Goal: Task Accomplishment & Management: Complete application form

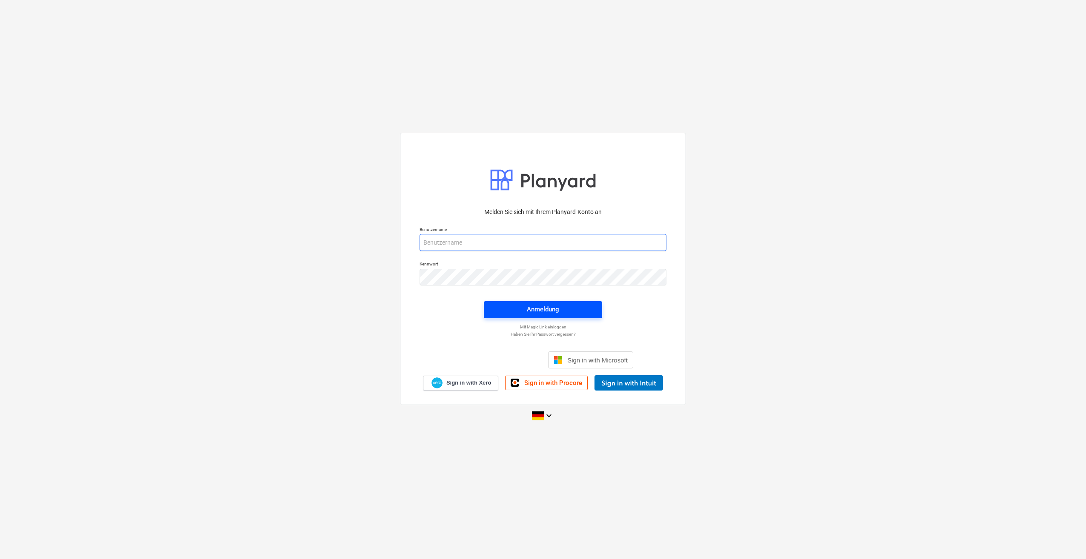
type input "[PERSON_NAME][EMAIL_ADDRESS][PERSON_NAME][DOMAIN_NAME]"
click at [506, 308] on span "Anmeldung" at bounding box center [543, 309] width 98 height 11
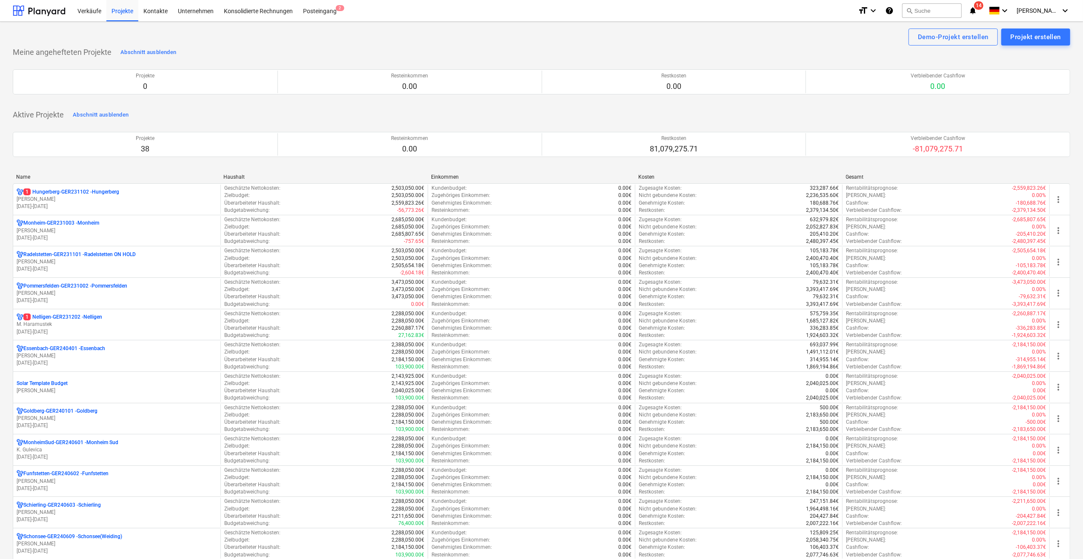
click at [43, 235] on p "01.04.2023 - 31.03.2027" at bounding box center [117, 238] width 200 height 7
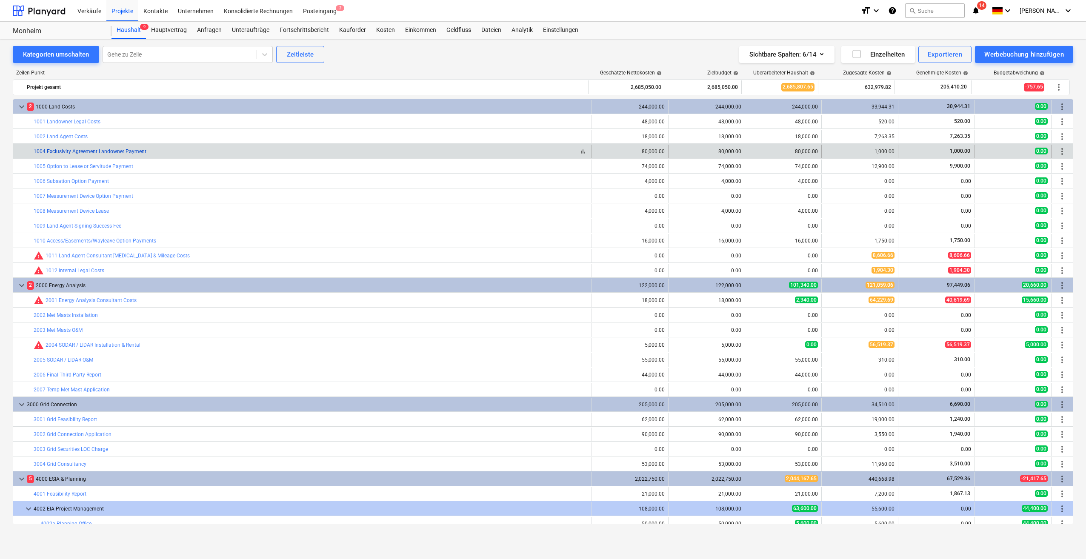
click at [114, 152] on link "1004 Exclusivity Agreement Landowner Payment" at bounding box center [90, 152] width 113 height 6
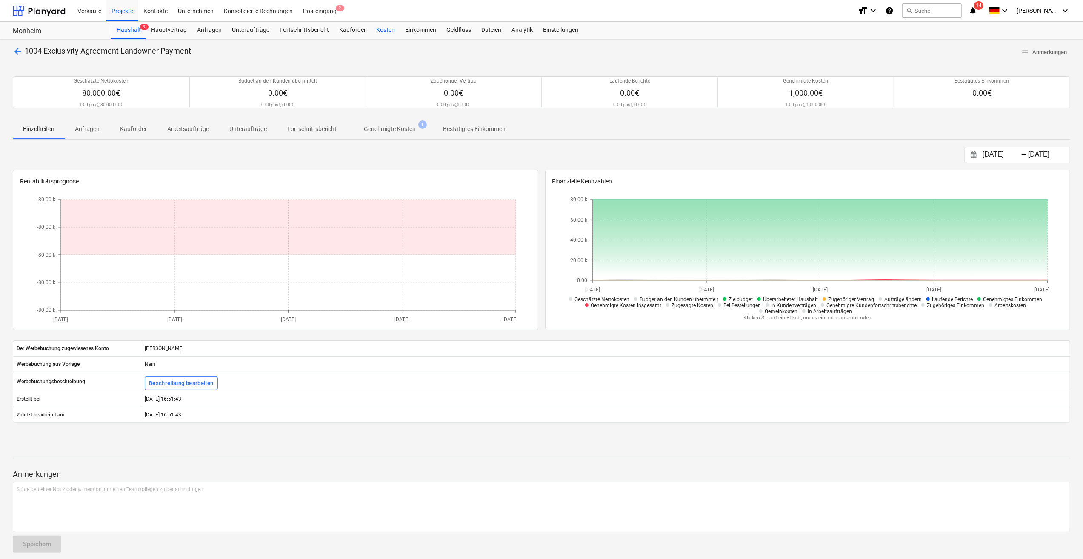
click at [381, 27] on div "Kosten" at bounding box center [385, 30] width 29 height 17
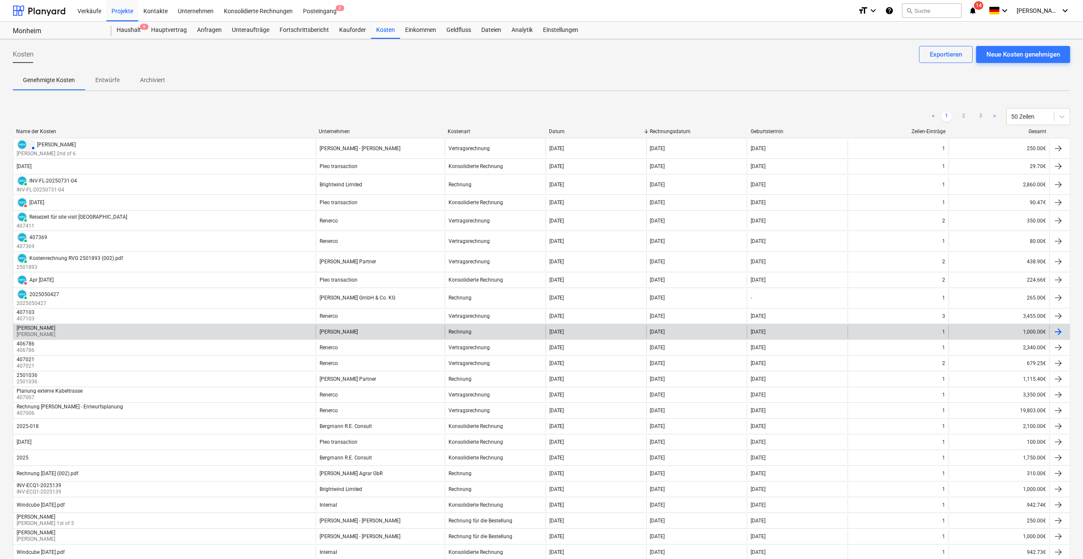
click at [80, 326] on div "Konrad Handschigl Konrad Handschigl" at bounding box center [164, 332] width 303 height 14
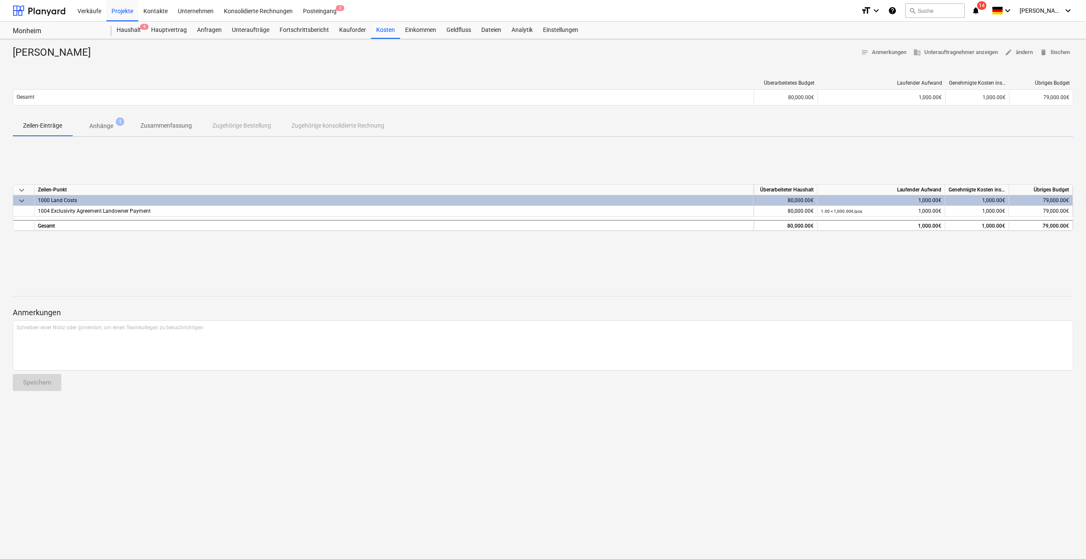
click at [102, 133] on button "Anhänge 1" at bounding box center [101, 126] width 58 height 20
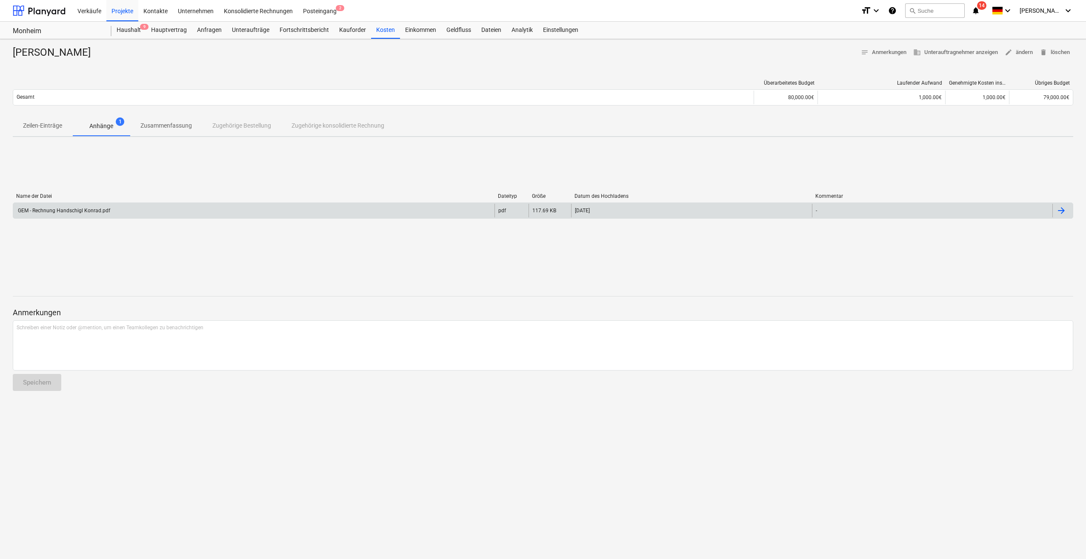
click at [85, 214] on div "GEM - Rechnung Handschigl Konrad.pdf" at bounding box center [253, 211] width 481 height 14
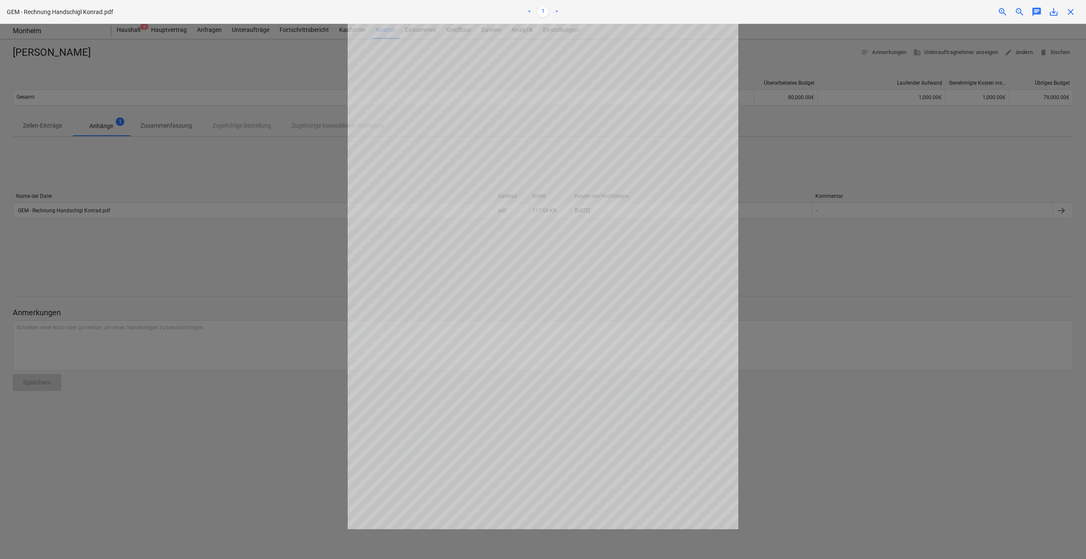
click at [1070, 12] on span "close" at bounding box center [1071, 12] width 10 height 10
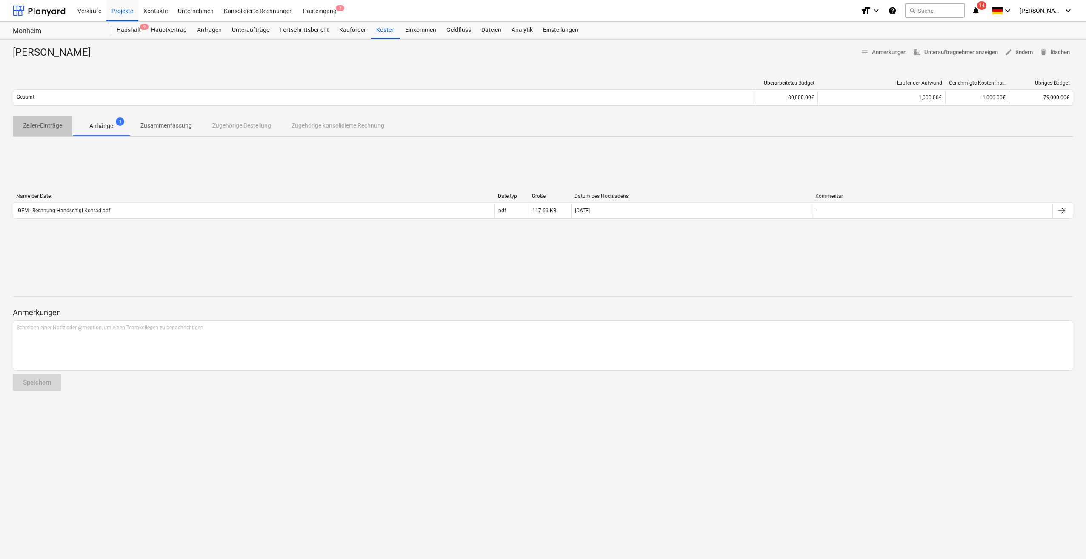
click at [50, 123] on p "Zeilen-Einträge" at bounding box center [42, 125] width 39 height 9
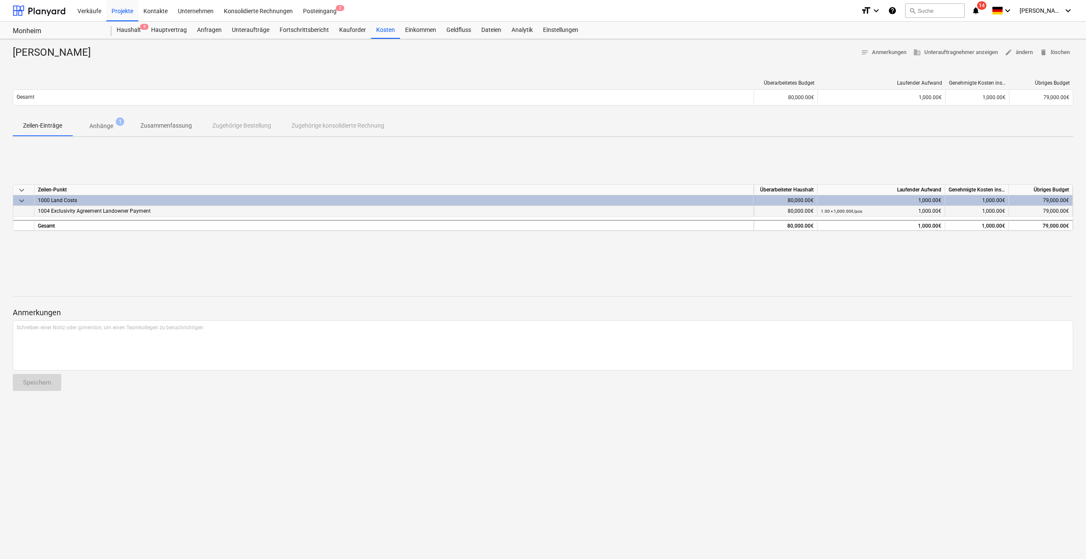
click at [60, 209] on span "1004 Exclusivity Agreement Landowner Payment" at bounding box center [94, 211] width 113 height 6
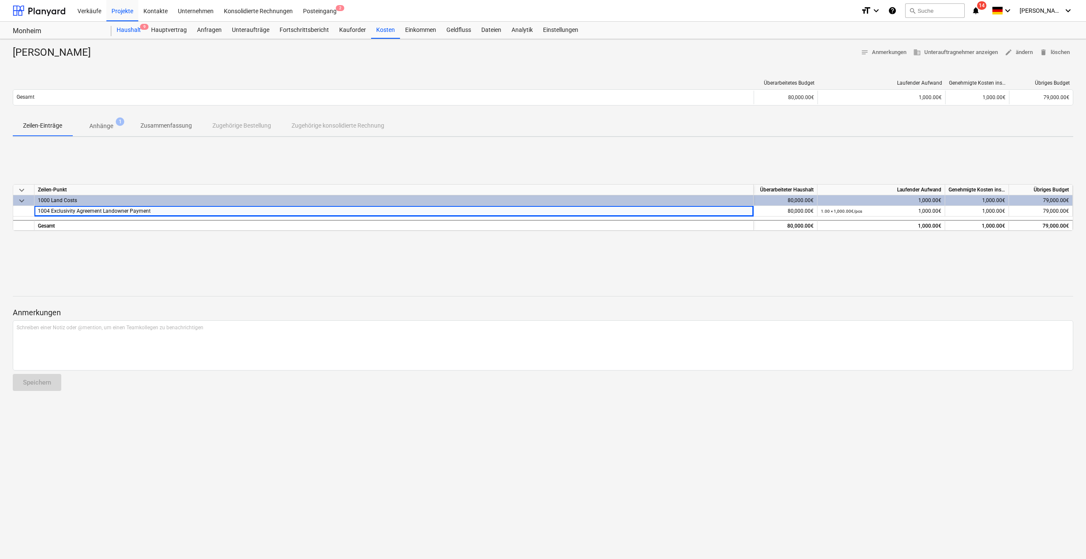
click at [130, 33] on div "Haushalt 9" at bounding box center [129, 30] width 34 height 17
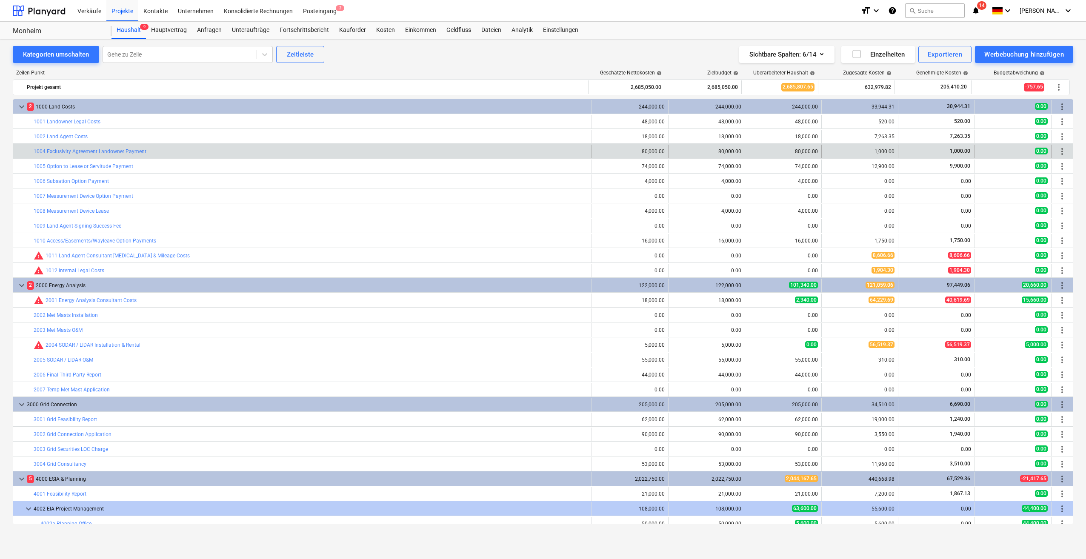
click at [127, 147] on div "bar_chart 1004 Exclusivity Agreement Landowner Payment" at bounding box center [311, 152] width 555 height 14
click at [95, 153] on link "1004 Exclusivity Agreement Landowner Payment" at bounding box center [90, 152] width 113 height 6
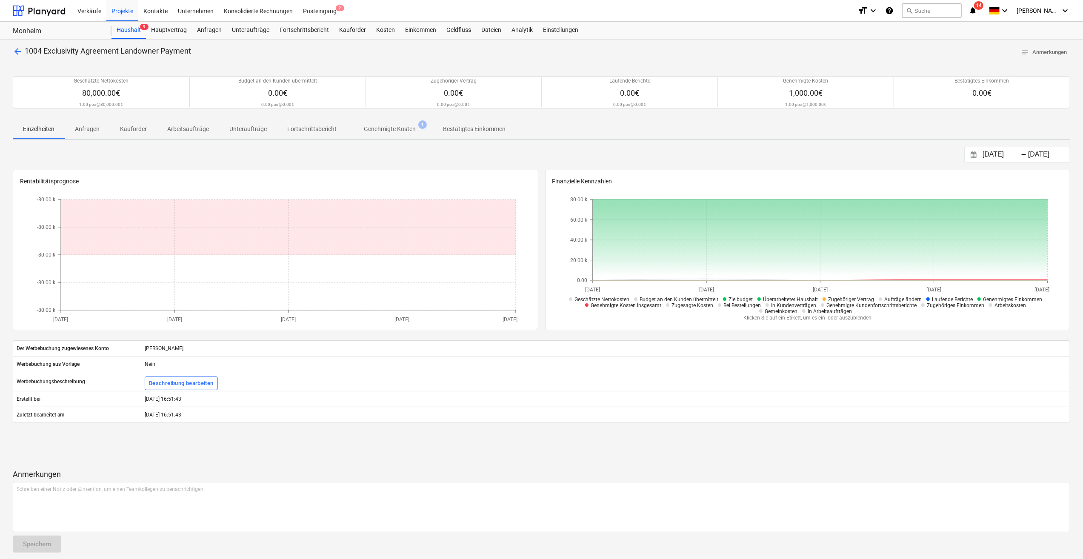
click at [19, 54] on span "arrow_back" at bounding box center [18, 51] width 10 height 10
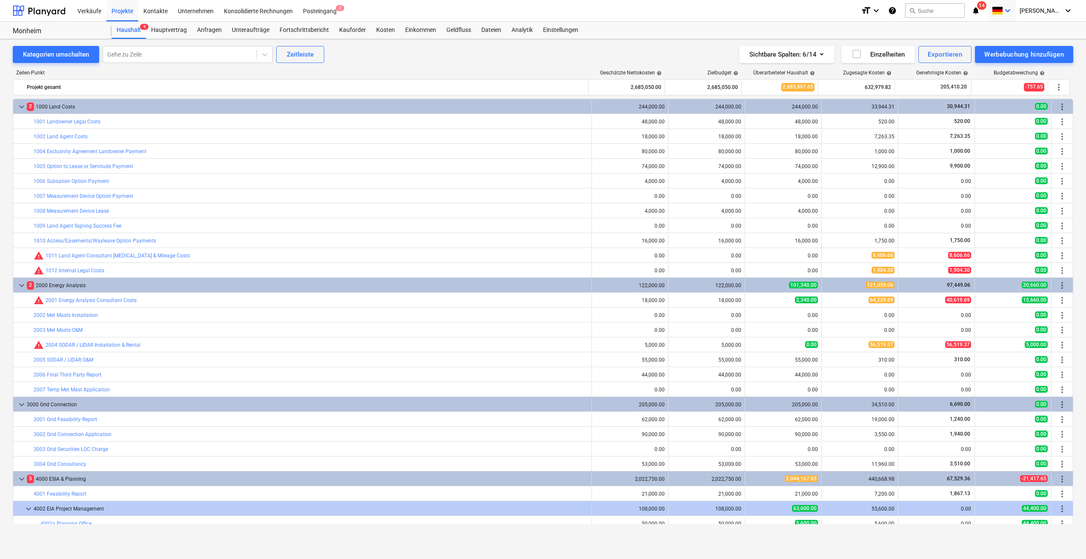
click at [1013, 14] on icon "keyboard_arrow_down" at bounding box center [1008, 11] width 10 height 10
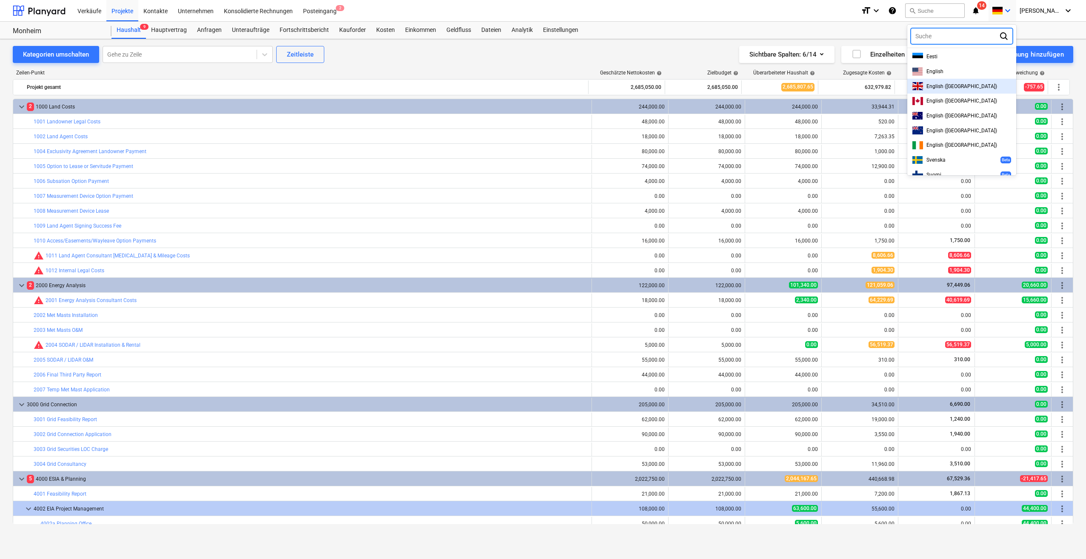
click at [947, 87] on span "English (UK)" at bounding box center [962, 86] width 71 height 6
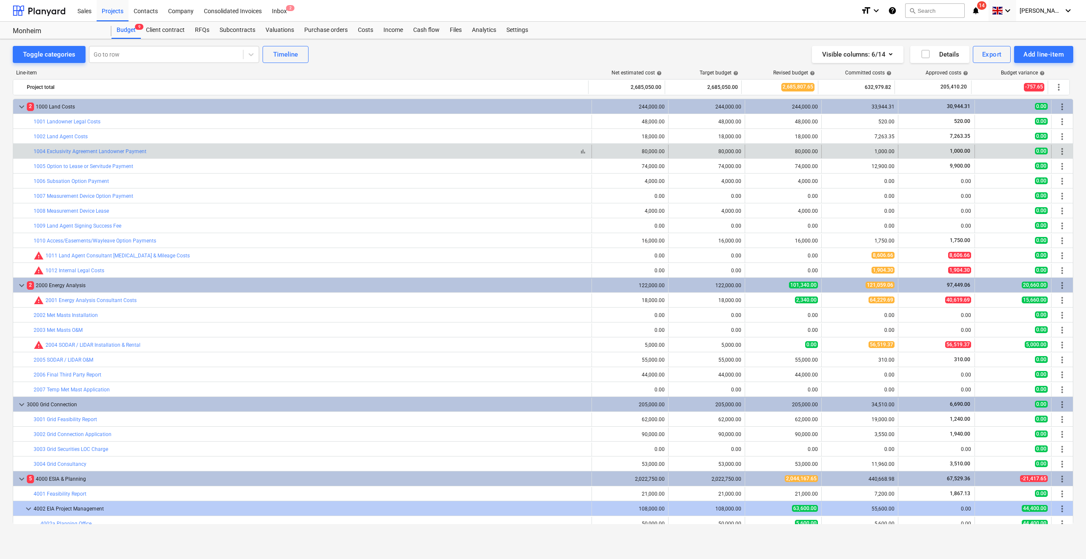
click at [353, 154] on div "bar_chart 1004 Exclusivity Agreement Landowner Payment" at bounding box center [311, 152] width 555 height 6
click at [17, 149] on div "bar_chart 1004 Exclusivity Agreement Landowner Payment" at bounding box center [302, 152] width 579 height 14
click at [18, 151] on div at bounding box center [20, 152] width 7 height 14
click at [41, 152] on link "1004 Exclusivity Agreement Landowner Payment" at bounding box center [90, 152] width 113 height 6
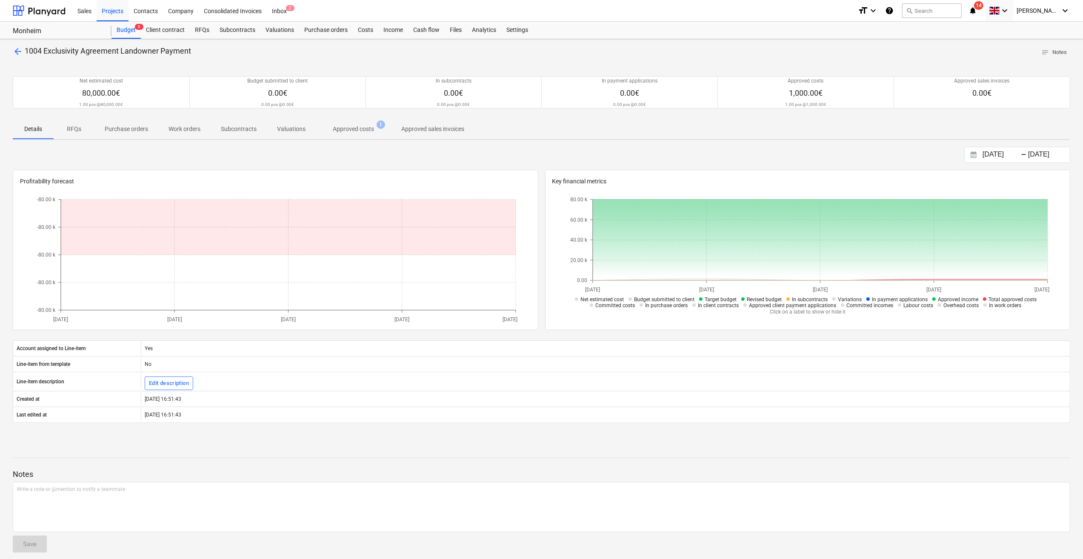
click at [15, 53] on span "arrow_back" at bounding box center [18, 51] width 10 height 10
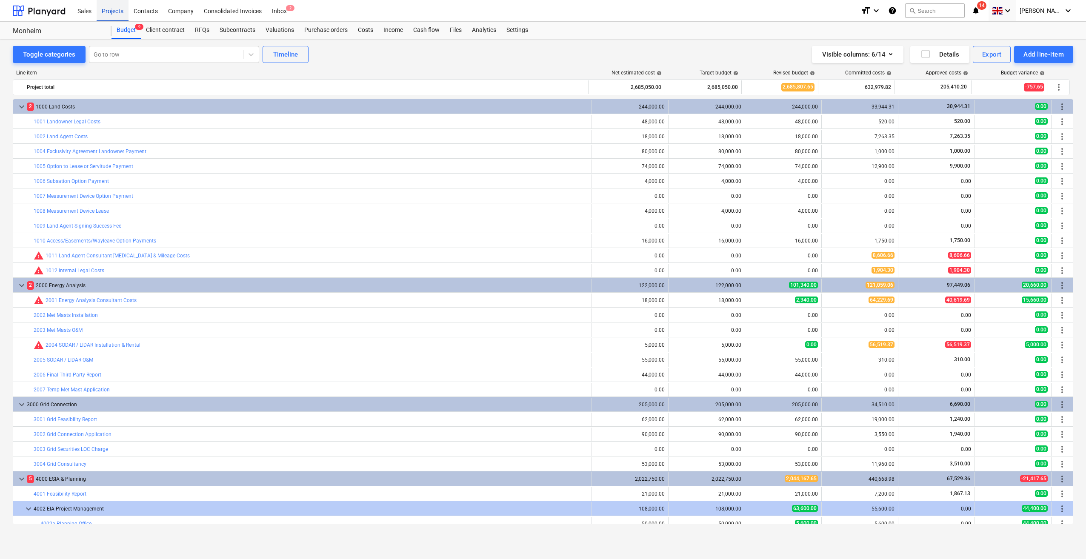
click at [109, 14] on div "Projects" at bounding box center [113, 11] width 32 height 22
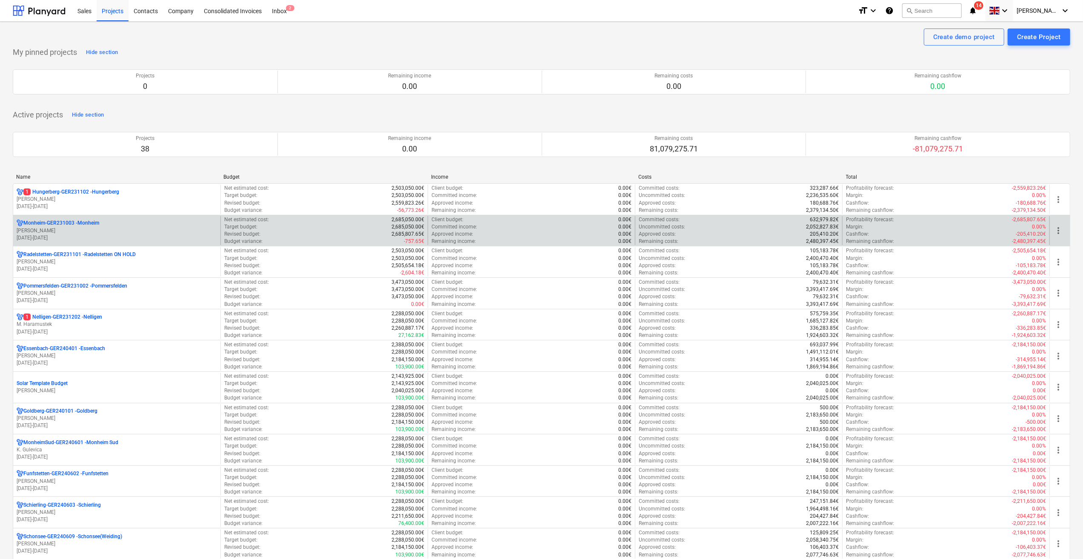
click at [39, 236] on p "01.04.2023 - 31.03.2027" at bounding box center [117, 238] width 200 height 7
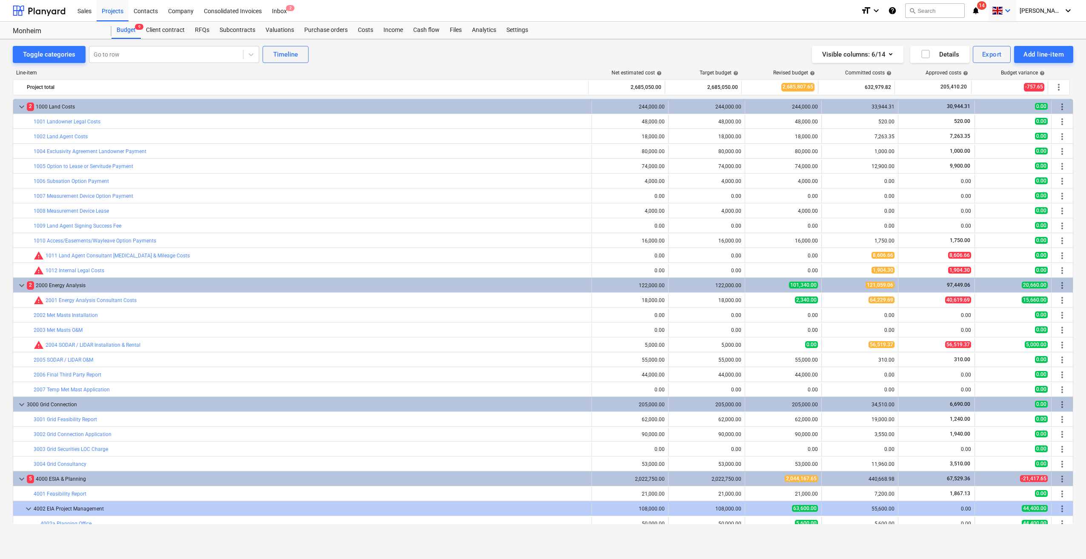
click at [1013, 10] on icon "keyboard_arrow_down" at bounding box center [1008, 11] width 10 height 10
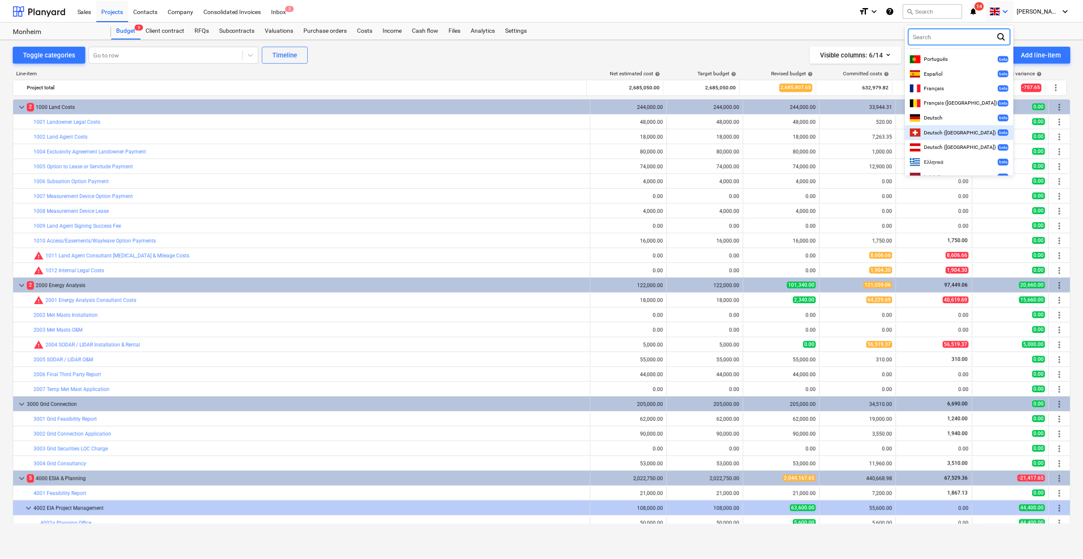
scroll to position [230, 0]
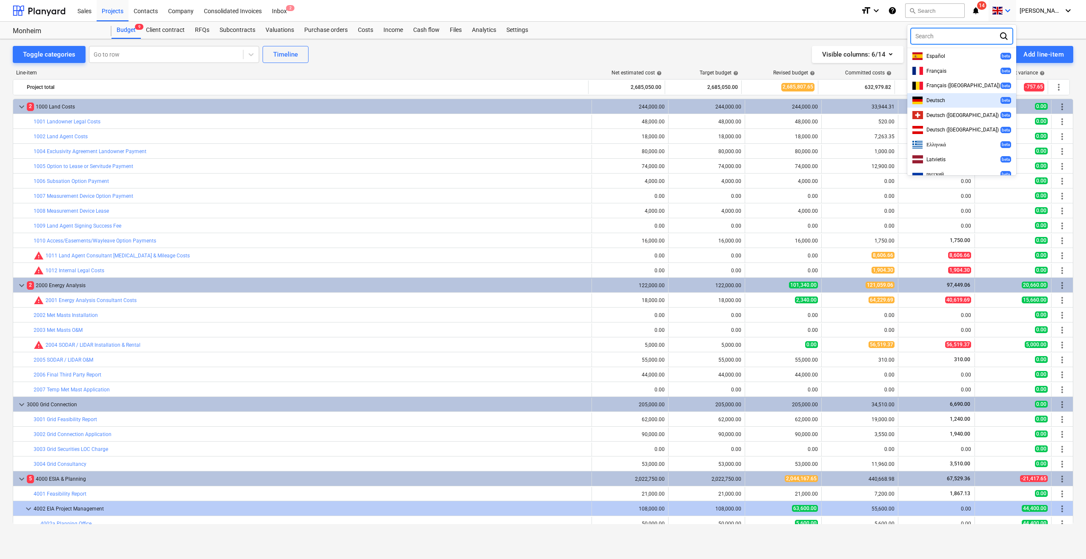
click at [949, 97] on div "Deutsch beta" at bounding box center [961, 101] width 99 height 8
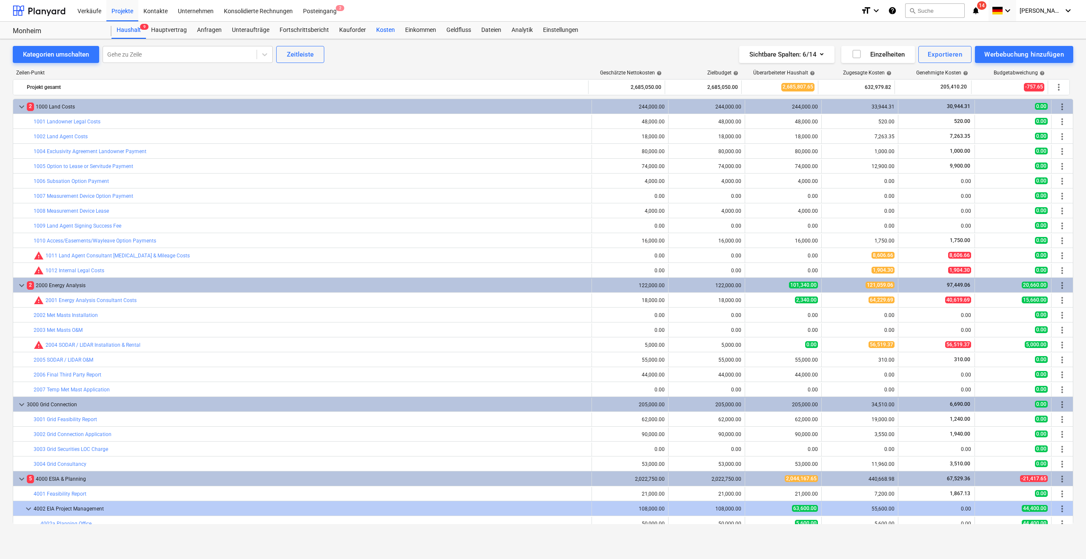
click at [380, 30] on div "Kosten" at bounding box center [385, 30] width 29 height 17
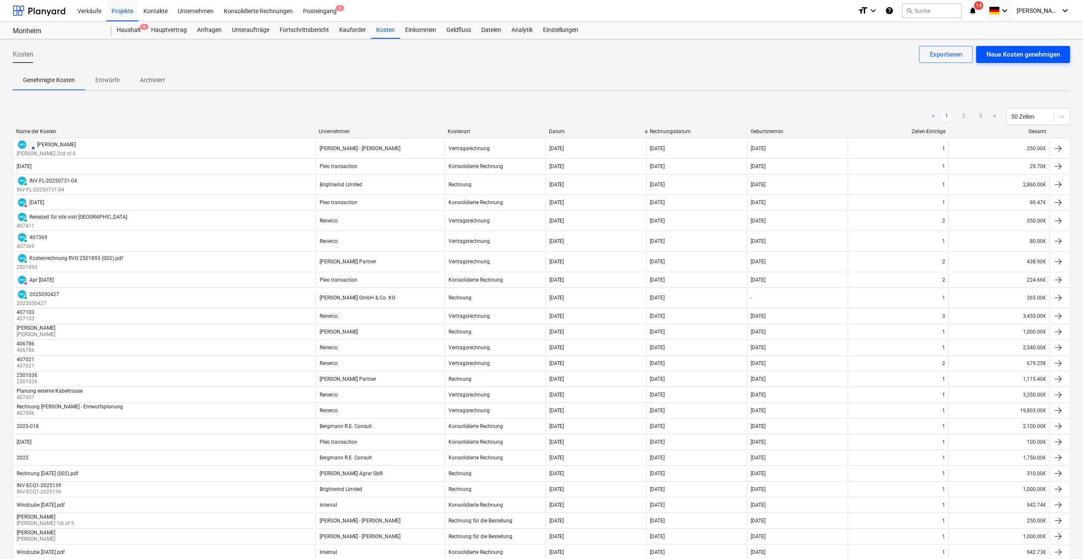
click at [1030, 54] on div "Neue Kosten genehmigen" at bounding box center [1024, 54] width 74 height 11
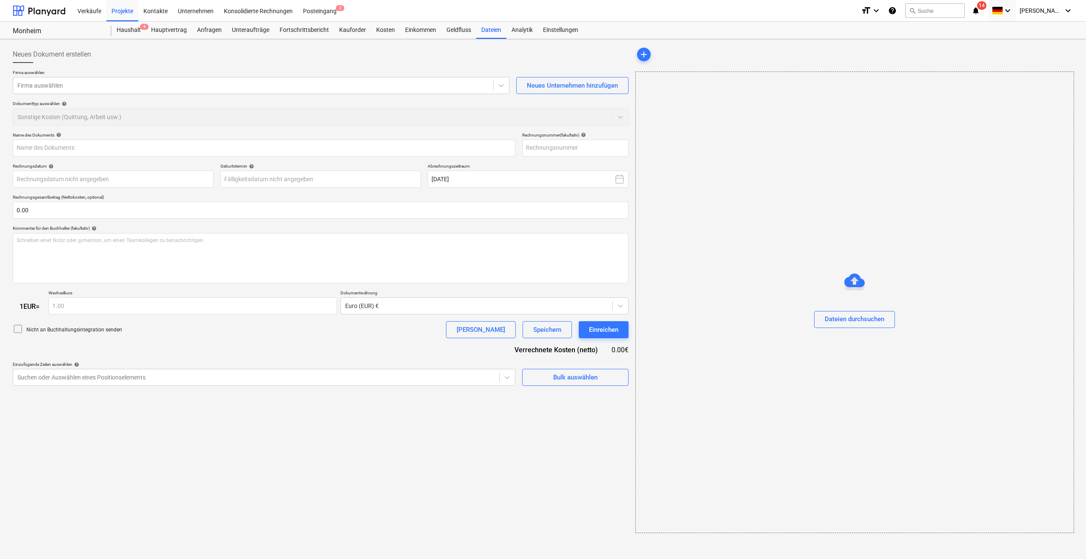
click at [331, 96] on div "Firma auswählen Firma auswählen Neues Unternehmen hinzufügen Dokumenttyp auswäh…" at bounding box center [321, 101] width 616 height 63
click at [334, 89] on div at bounding box center [253, 85] width 472 height 9
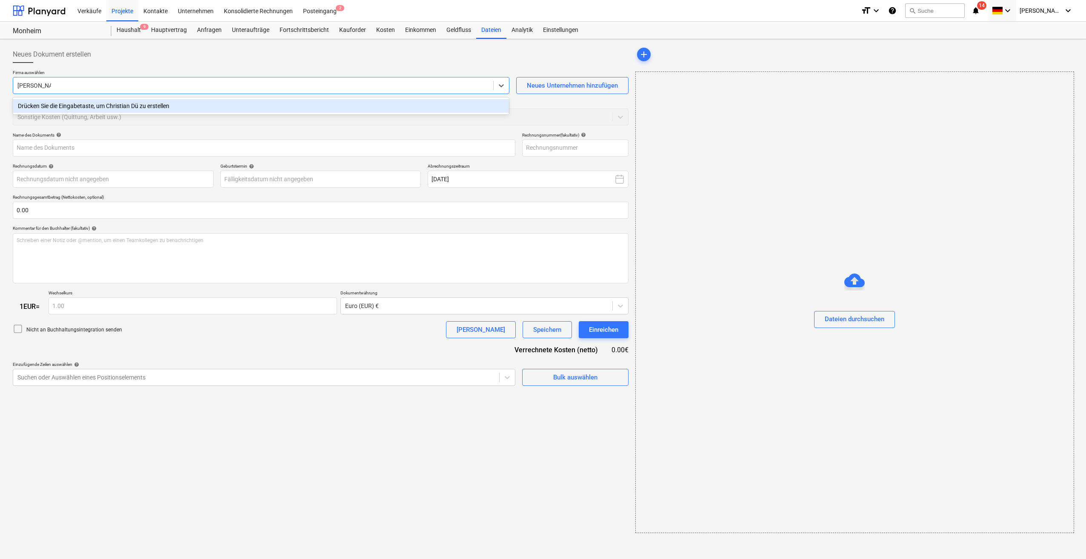
type input "[PERSON_NAME]"
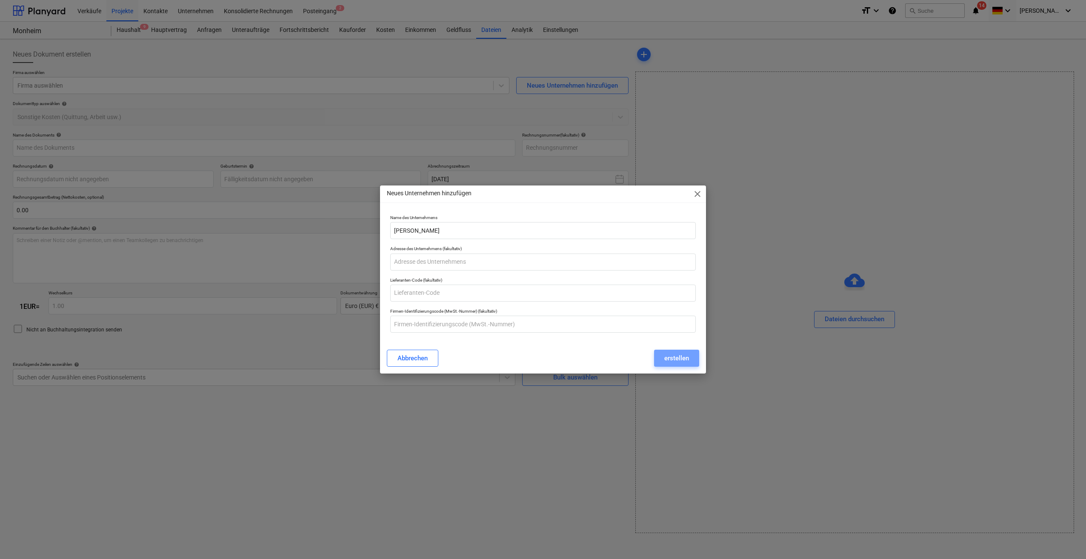
drag, startPoint x: 684, startPoint y: 362, endPoint x: 643, endPoint y: 337, distance: 47.7
click at [684, 361] on div "erstellen" at bounding box center [676, 358] width 25 height 11
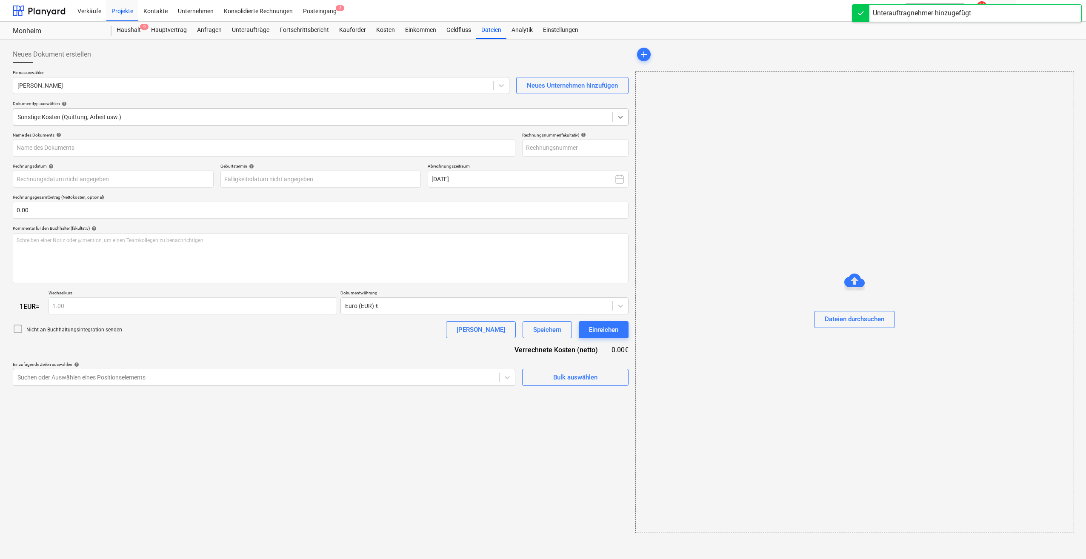
click at [620, 116] on icon at bounding box center [620, 117] width 9 height 9
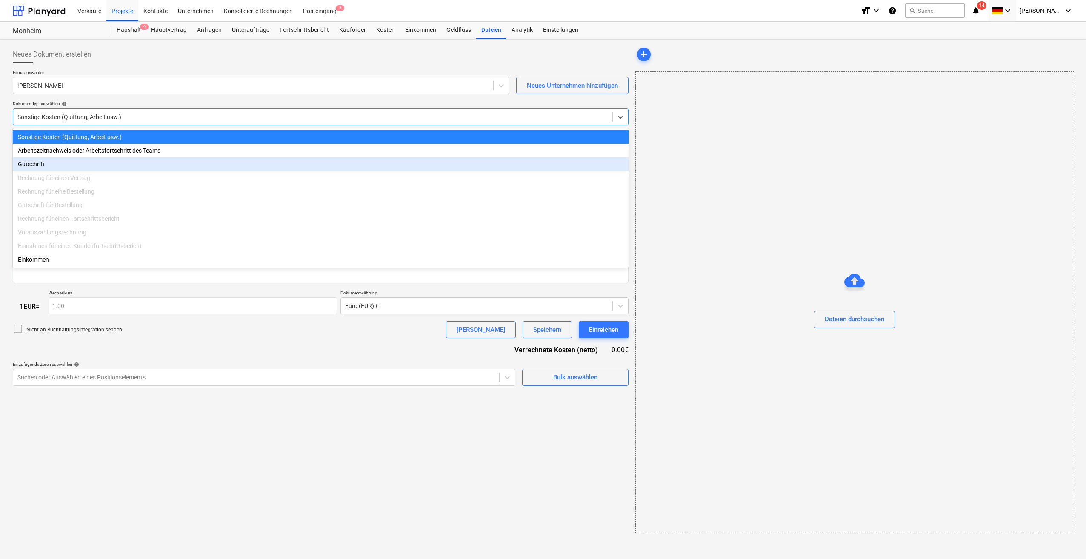
click at [30, 168] on div "Gutschrift" at bounding box center [321, 164] width 616 height 14
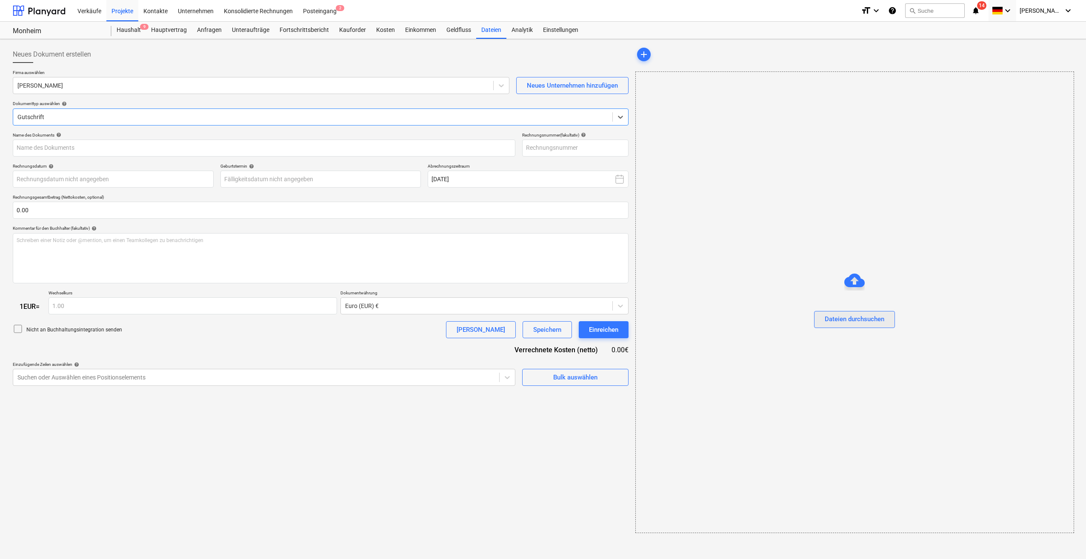
click at [854, 322] on div "Dateien durchsuchen" at bounding box center [855, 319] width 60 height 11
type input "GEM - Rechnung [PERSON_NAME].pdf"
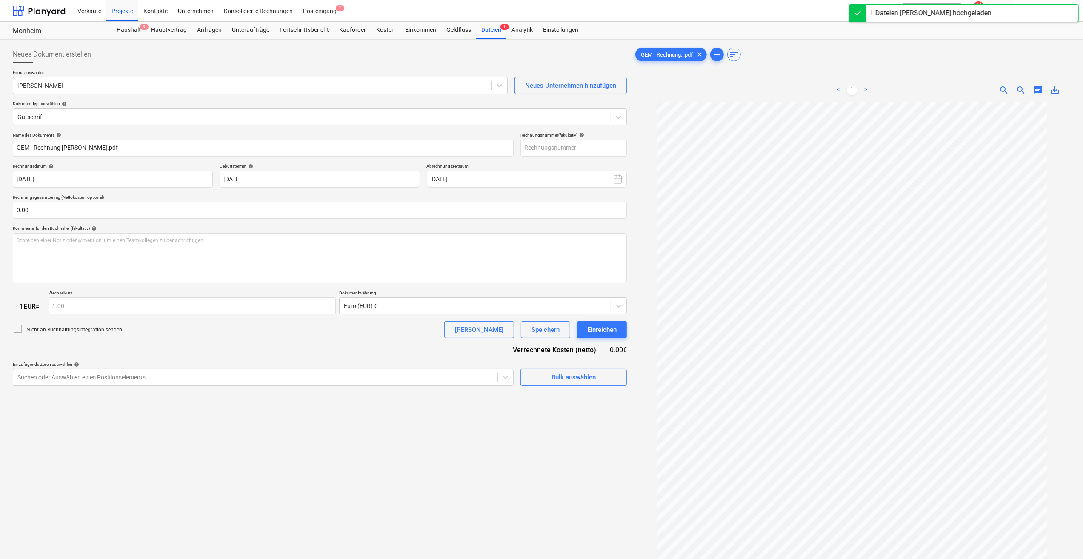
type input "[DATE]"
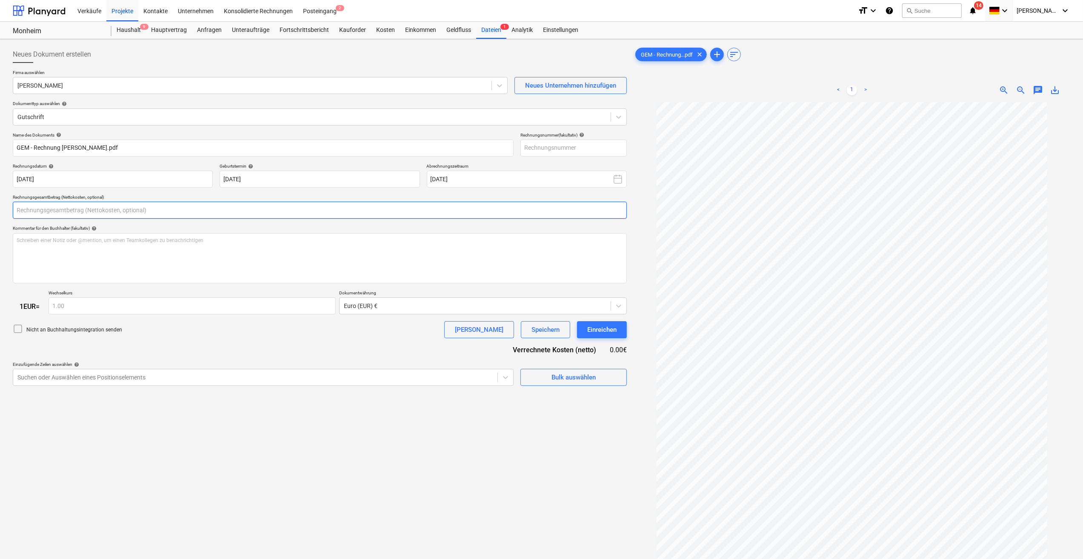
click at [33, 210] on input "text" at bounding box center [320, 210] width 614 height 17
type input "1,000.00"
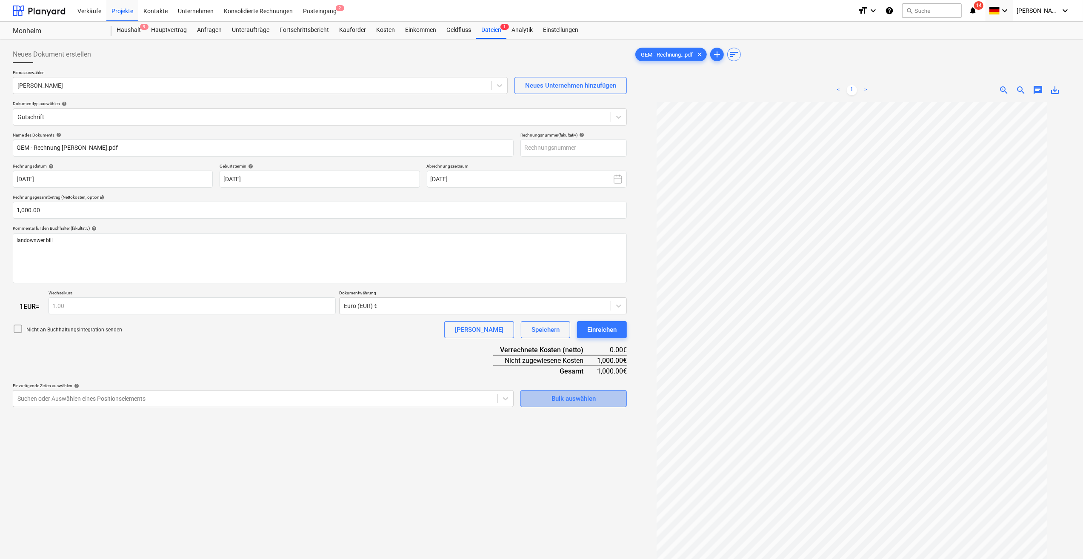
click at [583, 399] on div "Bulk auswählen" at bounding box center [574, 398] width 44 height 11
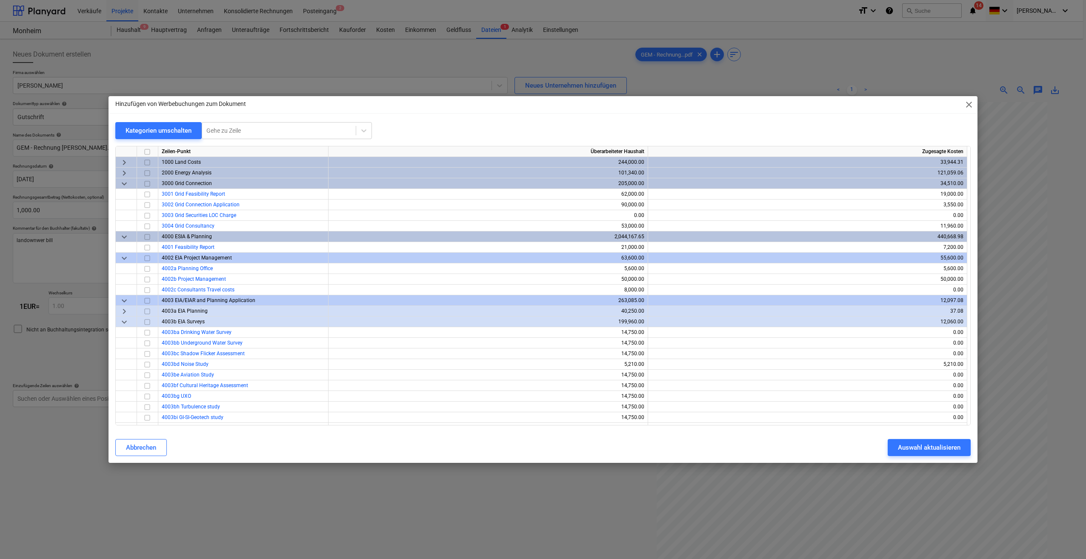
click at [122, 162] on span "keyboard_arrow_right" at bounding box center [124, 162] width 10 height 10
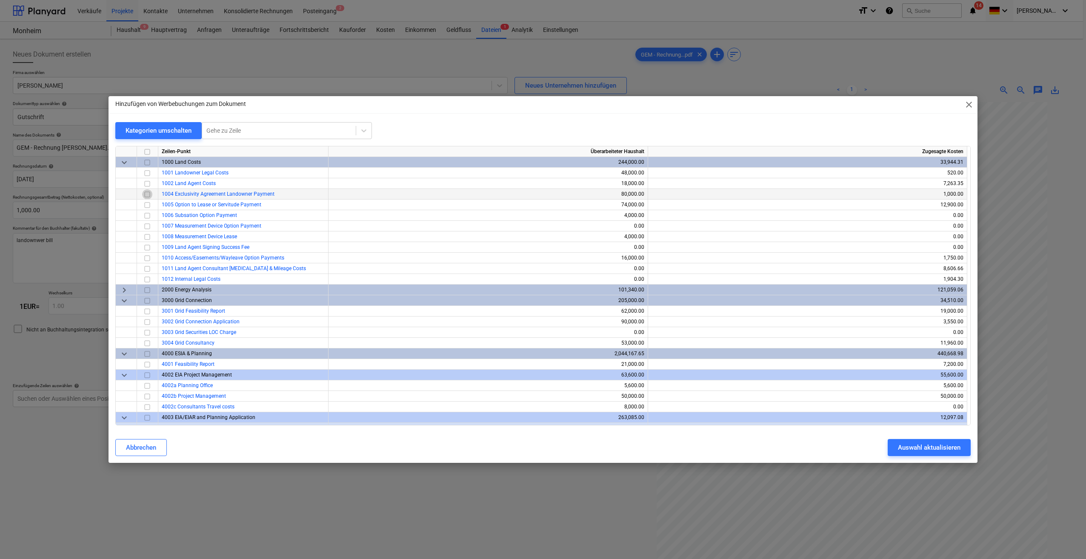
click at [148, 194] on input "checkbox" at bounding box center [147, 194] width 10 height 10
click at [938, 449] on div "Auswahl aktualisieren" at bounding box center [929, 447] width 63 height 11
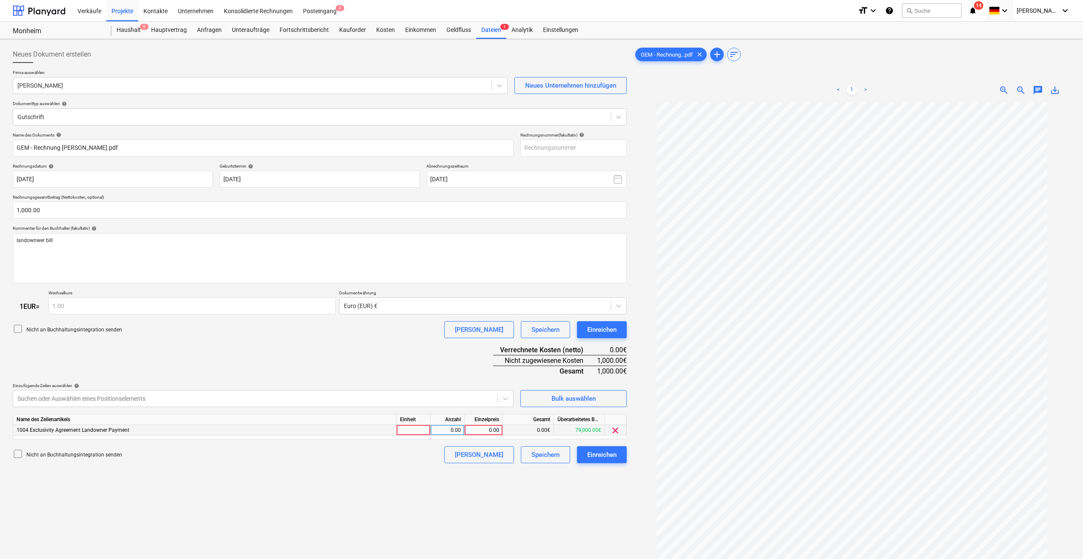
click at [411, 433] on div at bounding box center [414, 430] width 34 height 11
type input "1"
type input "1000"
click at [555, 456] on div "Speichern" at bounding box center [546, 454] width 28 height 11
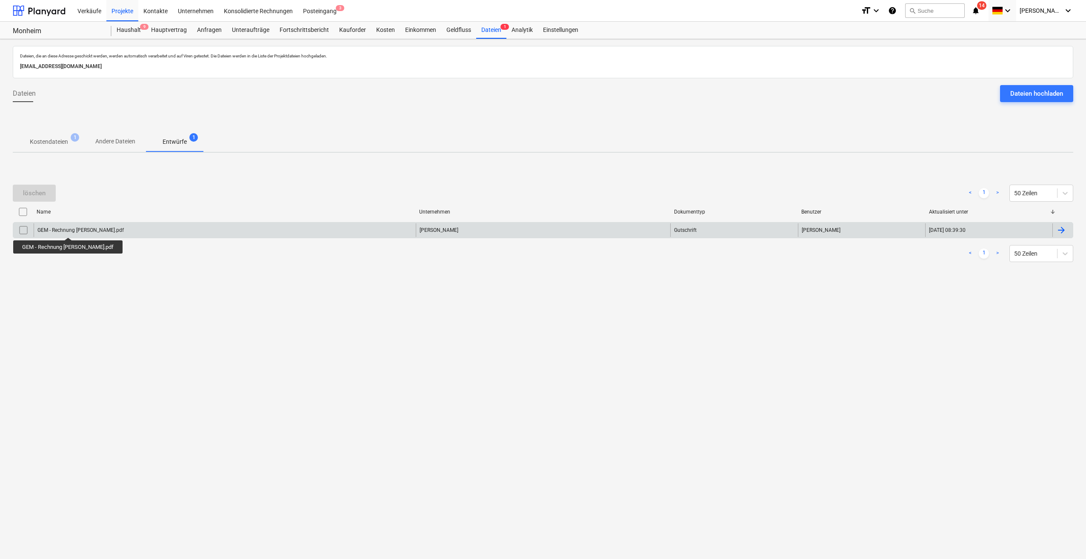
click at [65, 230] on div "GEM - Rechnung [PERSON_NAME].pdf" at bounding box center [80, 230] width 86 height 6
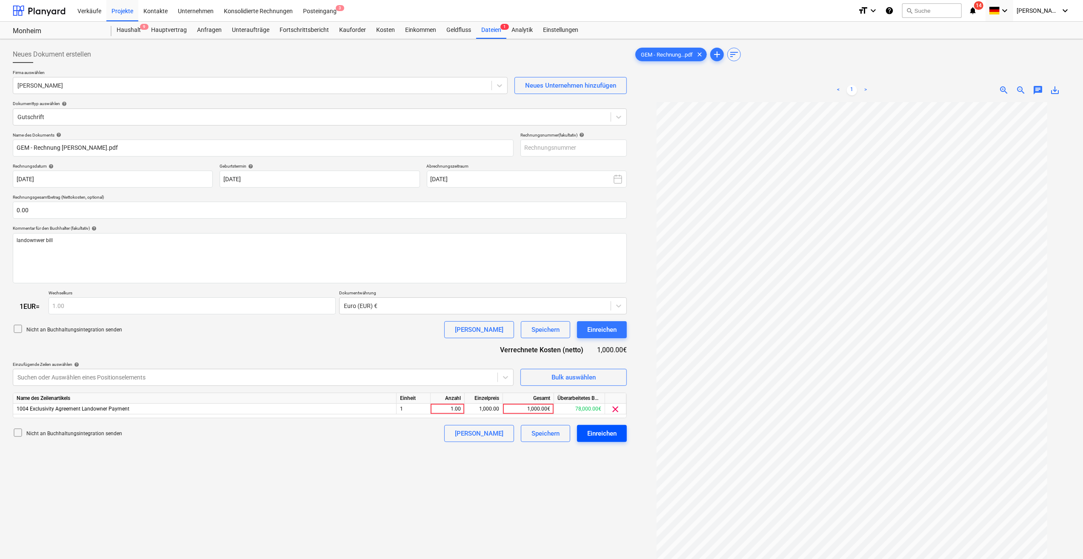
click at [613, 435] on div "Einreichen" at bounding box center [601, 433] width 29 height 11
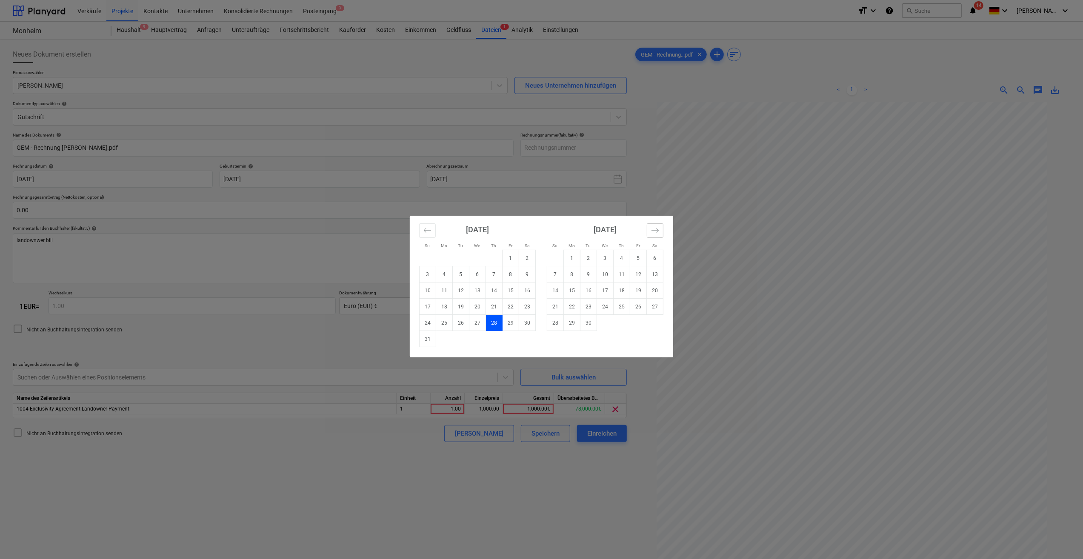
click at [658, 230] on icon "Move forward to switch to the next month." at bounding box center [655, 230] width 8 height 8
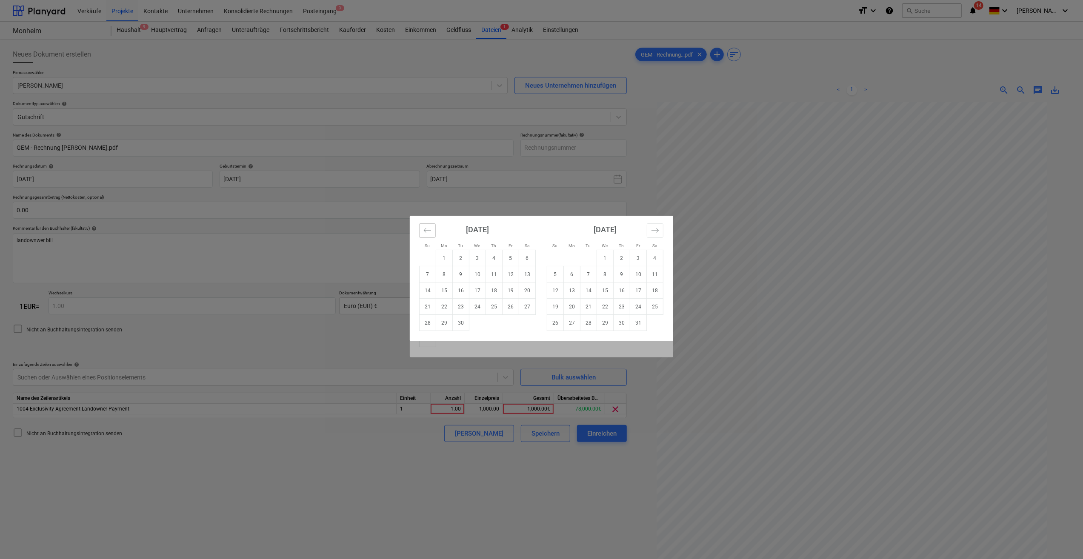
click at [428, 228] on icon "Move backward to switch to the previous month." at bounding box center [427, 230] width 8 height 8
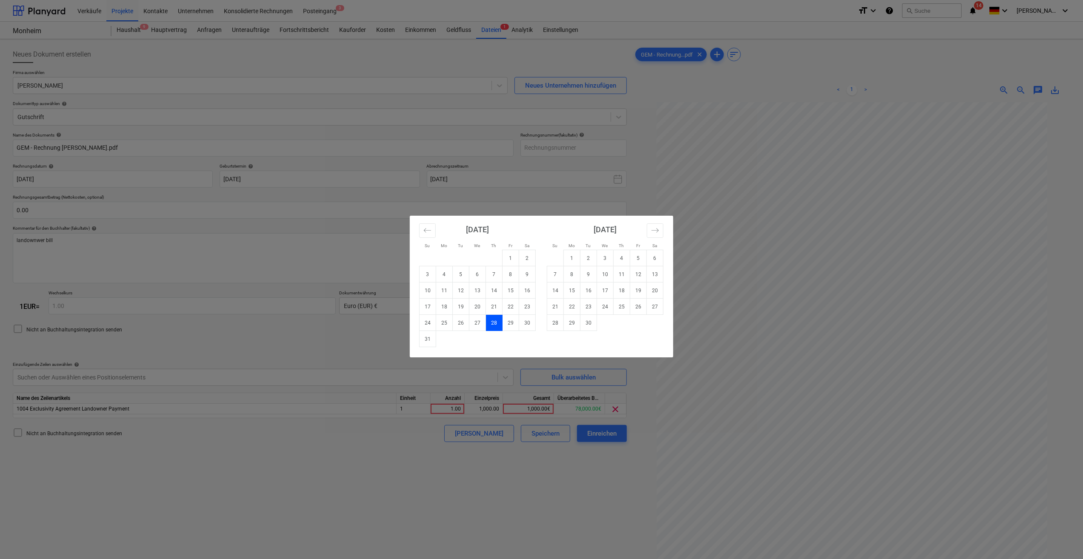
click at [496, 323] on td "28" at bounding box center [494, 323] width 17 height 16
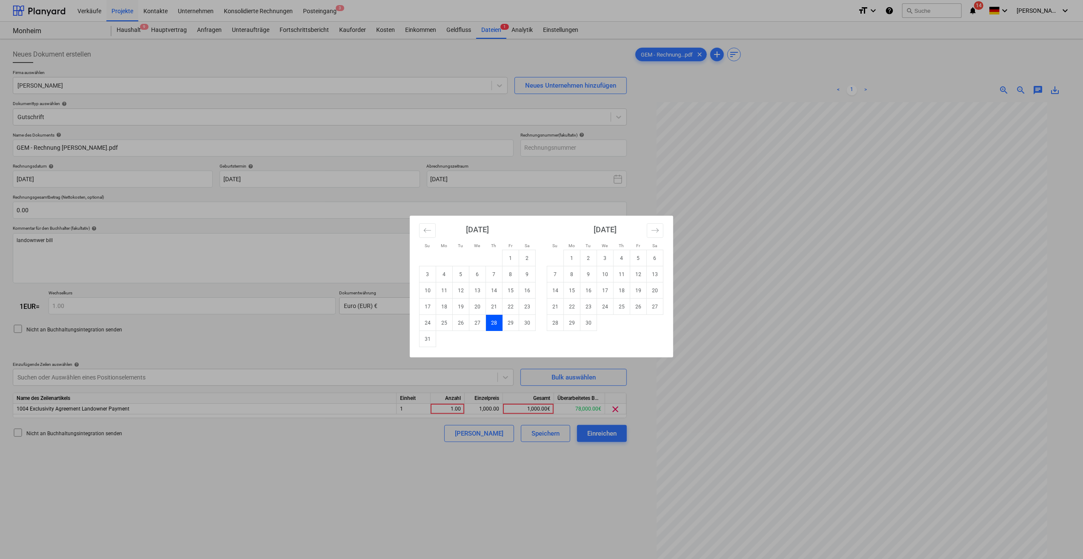
click at [494, 323] on td "28" at bounding box center [494, 323] width 17 height 16
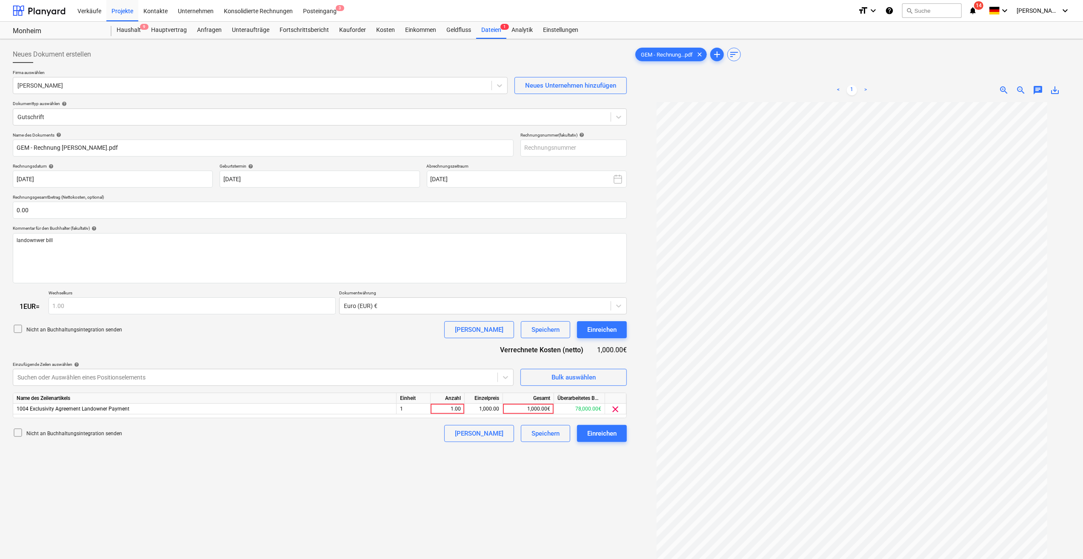
click at [286, 368] on p "Einzufügende Zeilen auswählen help" at bounding box center [263, 365] width 501 height 7
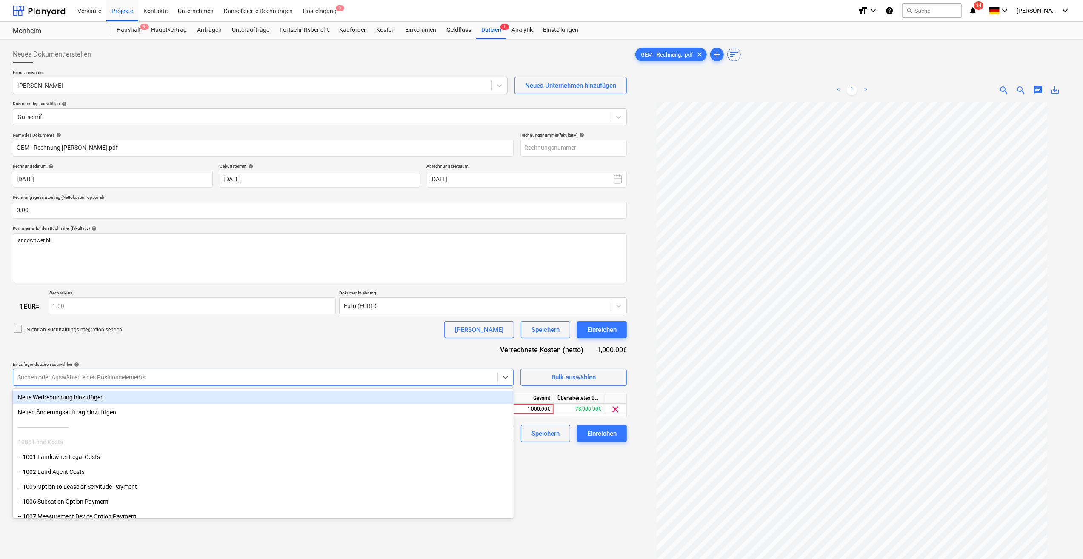
click at [287, 374] on div at bounding box center [255, 377] width 476 height 9
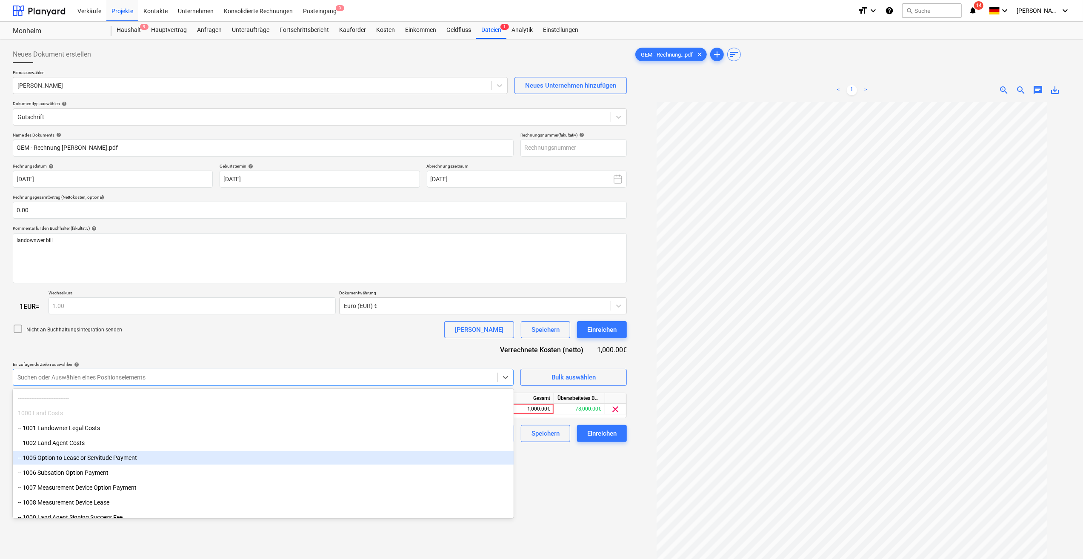
scroll to position [43, 0]
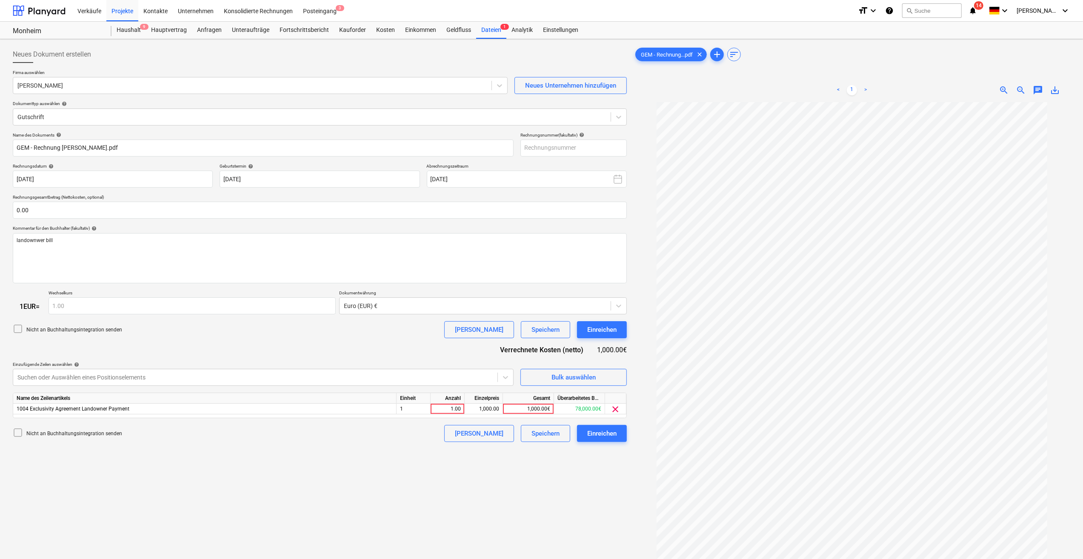
click at [167, 341] on div "Name des Dokuments help GEM - Rechnung Dürr Christian.pdf Rechnungsnummer (faku…" at bounding box center [320, 287] width 614 height 310
click at [609, 434] on div "Einreichen" at bounding box center [601, 433] width 29 height 11
click at [121, 13] on div "Projekte" at bounding box center [122, 11] width 32 height 22
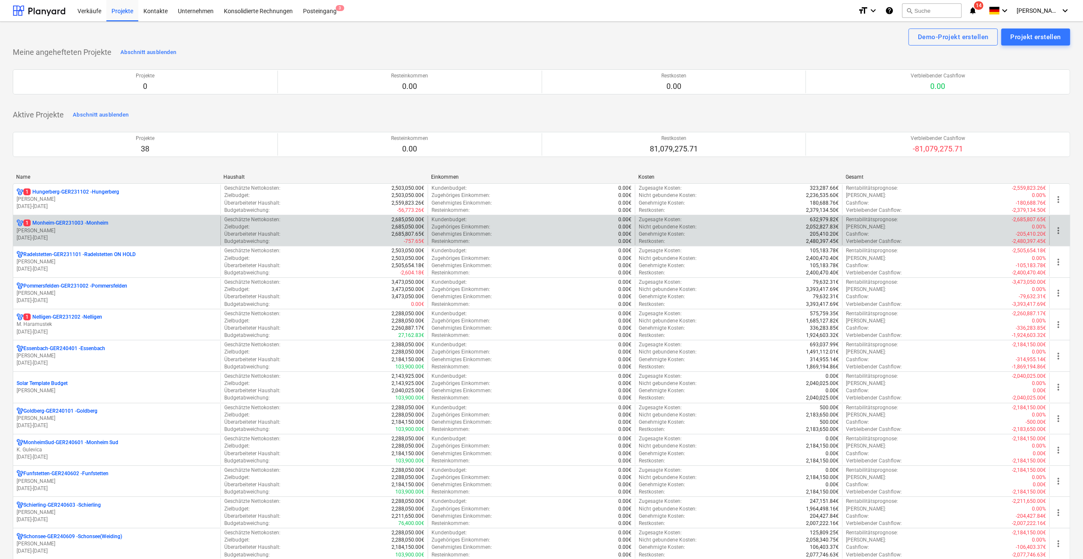
click at [45, 226] on p "1 Monheim-GER231003 - Monheim" at bounding box center [65, 223] width 85 height 7
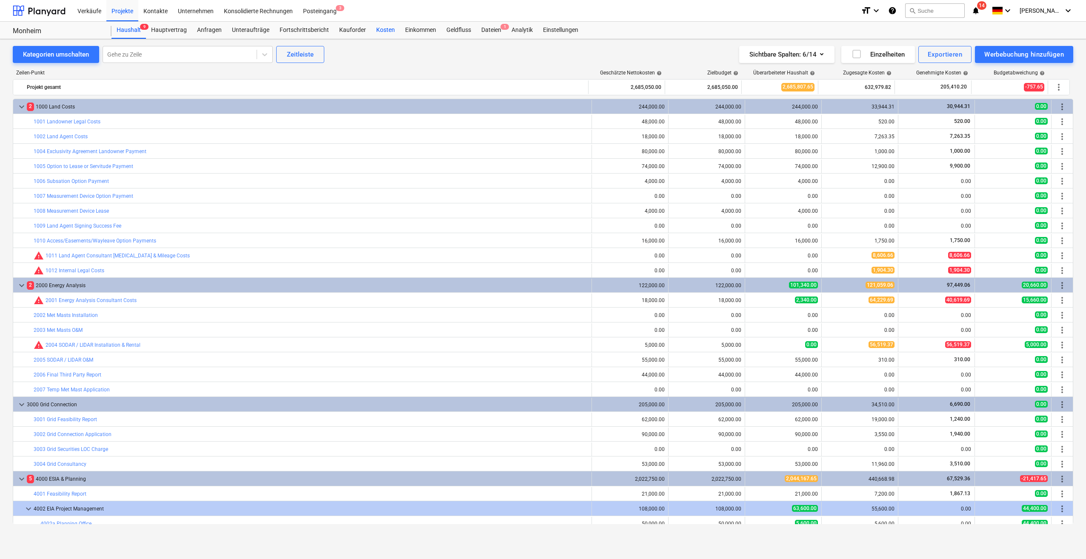
click at [382, 34] on div "Kosten" at bounding box center [385, 30] width 29 height 17
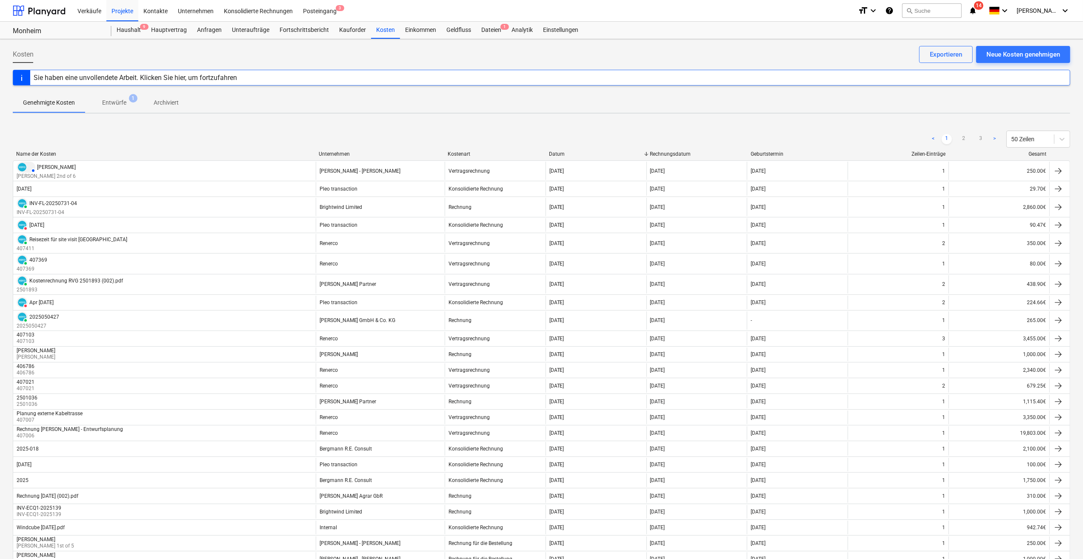
click at [120, 100] on p "Entwürfe" at bounding box center [114, 102] width 24 height 9
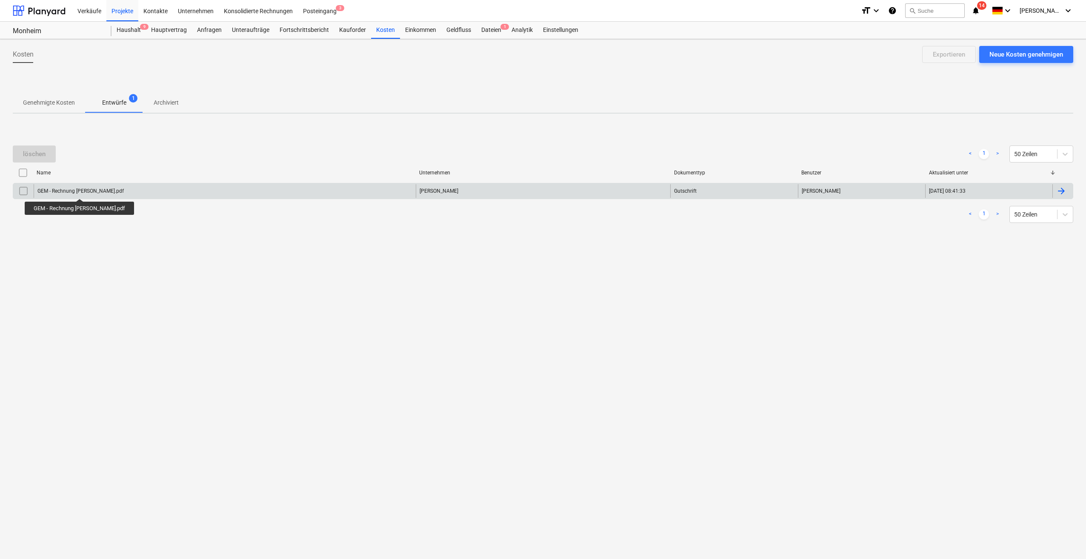
click at [77, 191] on div "GEM - Rechnung [PERSON_NAME].pdf" at bounding box center [80, 191] width 86 height 6
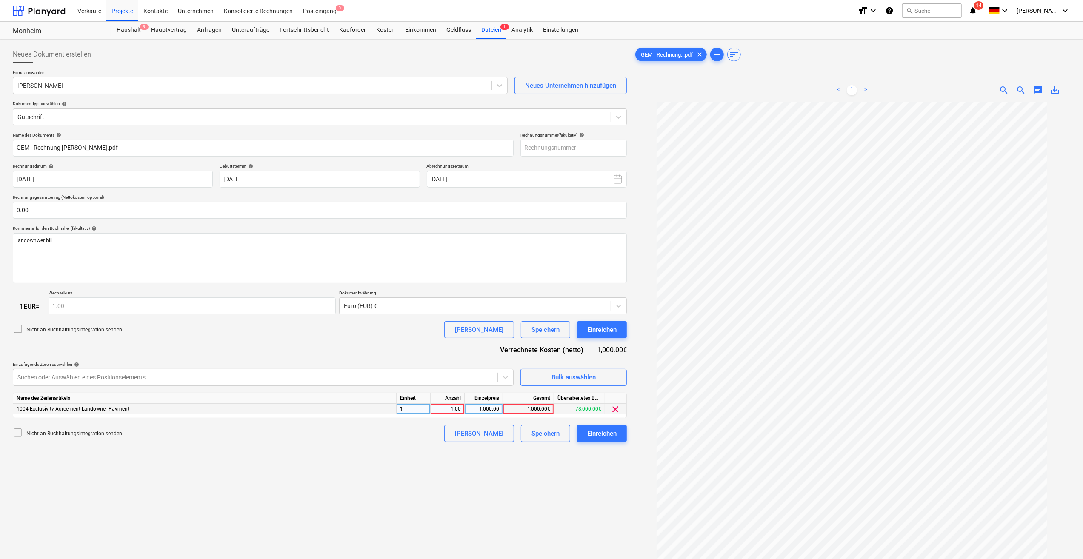
click at [403, 410] on div "1" at bounding box center [414, 409] width 34 height 11
click at [525, 472] on div "Neues Dokument erstellen Firma auswählen Christian Dürr Neues Unternehmen hinzu…" at bounding box center [319, 342] width 621 height 598
click at [603, 438] on div "Einreichen" at bounding box center [601, 433] width 29 height 11
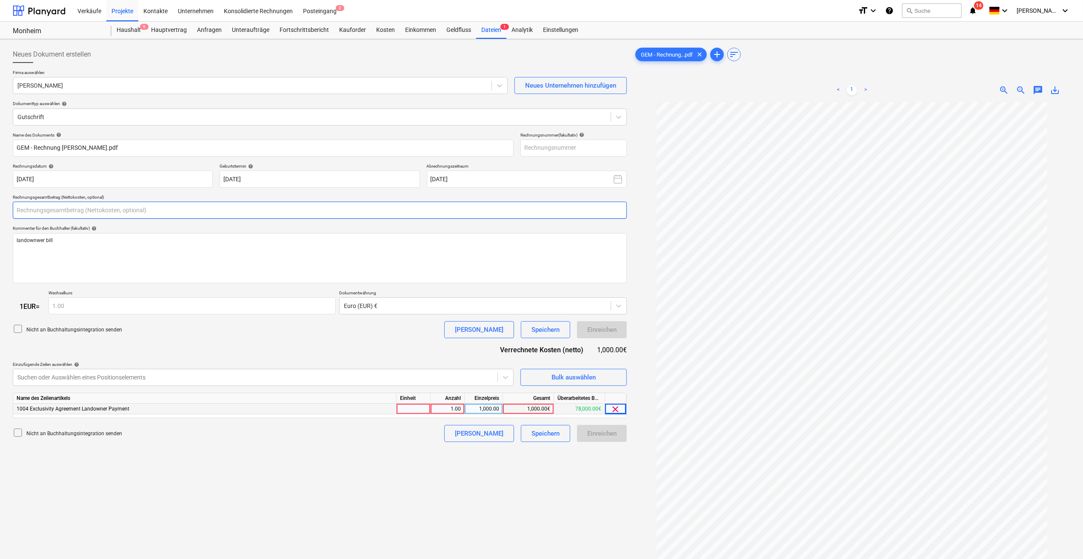
click at [48, 208] on input "text" at bounding box center [320, 210] width 614 height 17
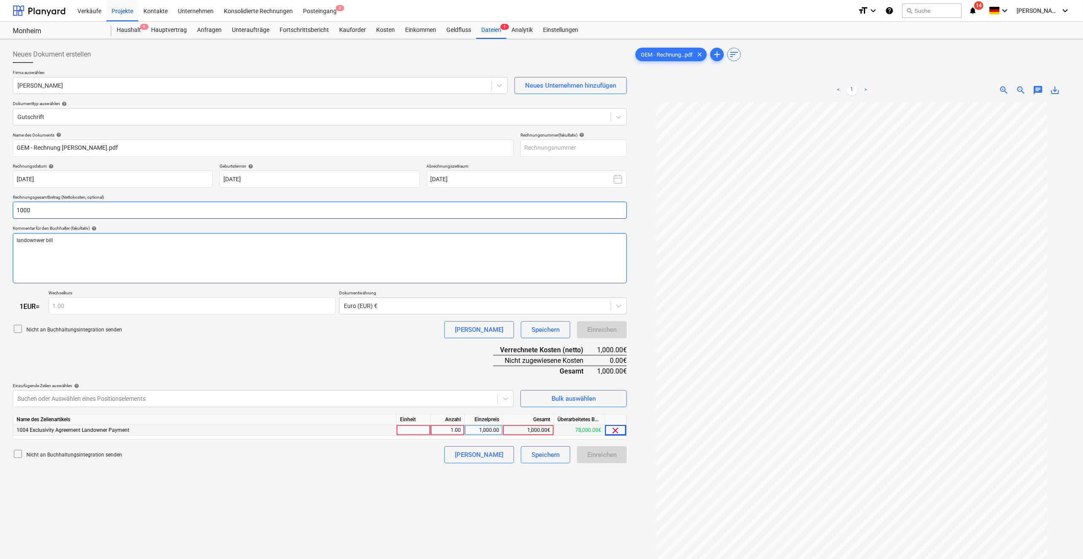
type input "1,000.00"
click at [38, 430] on span "1004 Exclusivity Agreement Landowner Payment" at bounding box center [73, 430] width 113 height 6
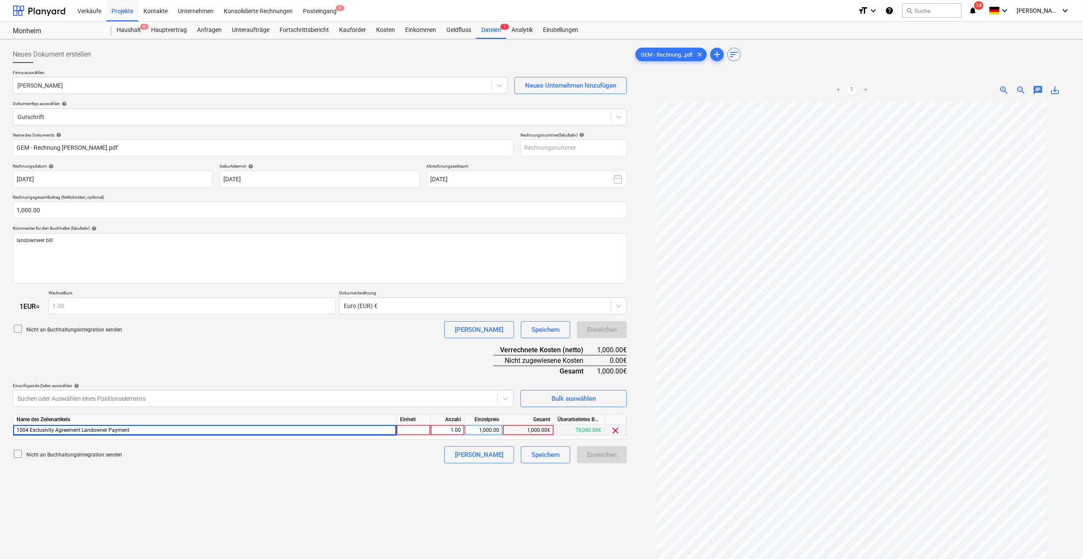
click at [416, 432] on div at bounding box center [414, 430] width 34 height 11
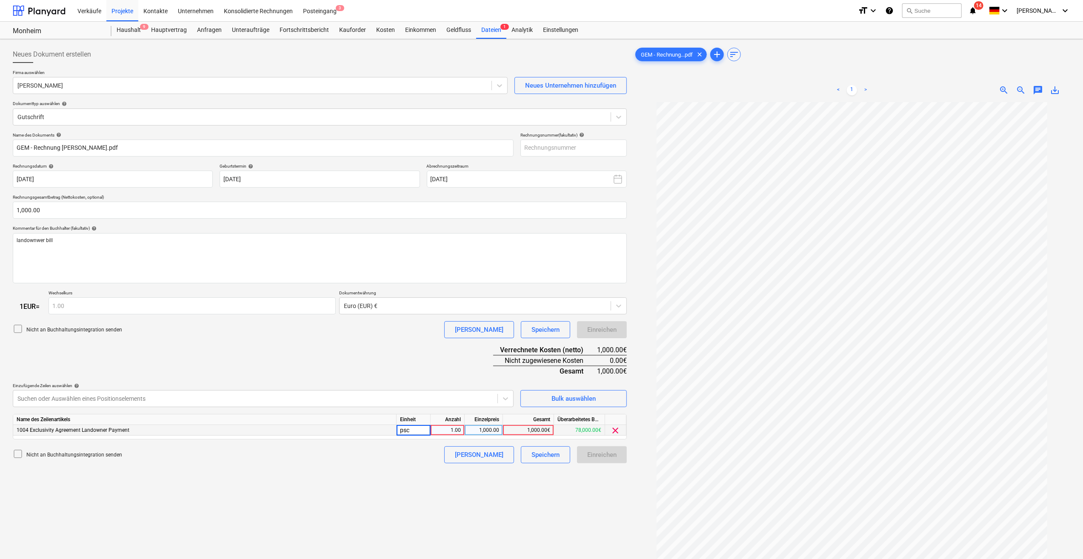
type input "psch"
click at [466, 487] on div "Neues Dokument erstellen Firma auswählen Christian Dürr Neues Unternehmen hinzu…" at bounding box center [319, 342] width 621 height 598
click at [445, 429] on div "1.00" at bounding box center [447, 430] width 27 height 11
click at [500, 483] on div "Neues Dokument erstellen Firma auswählen Christian Dürr Neues Unternehmen hinzu…" at bounding box center [319, 342] width 621 height 598
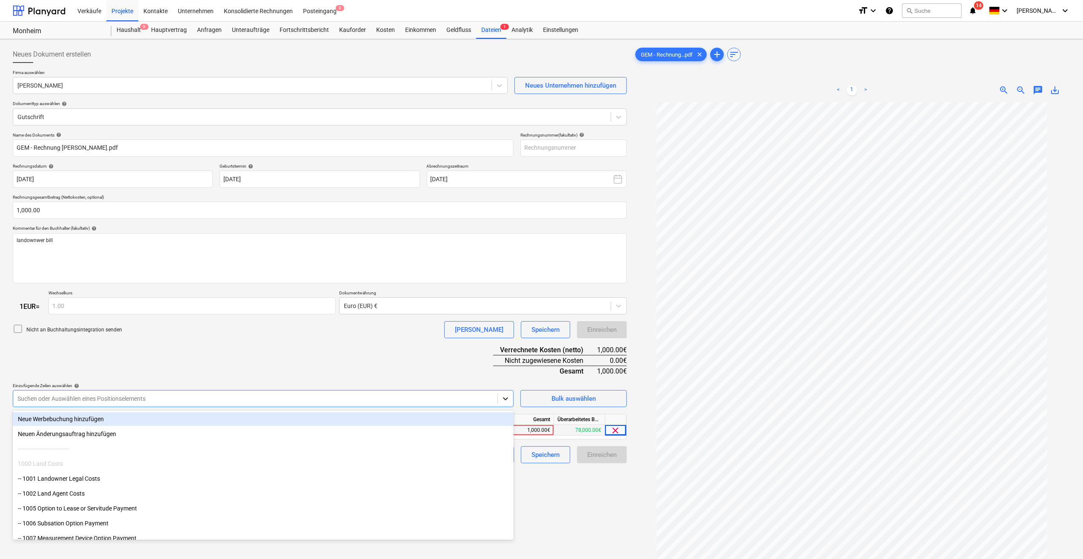
click at [509, 401] on icon at bounding box center [505, 399] width 9 height 9
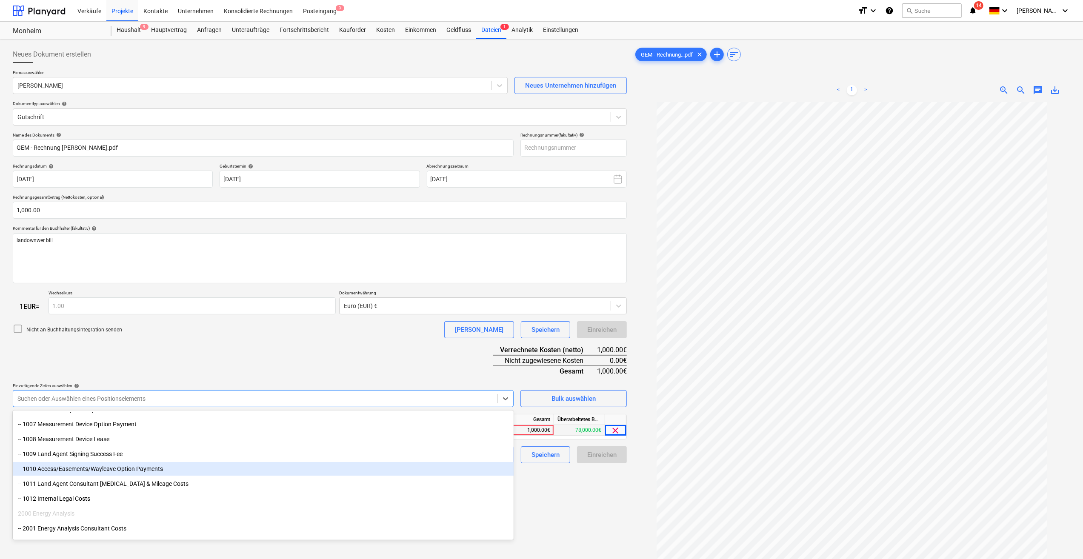
scroll to position [128, 0]
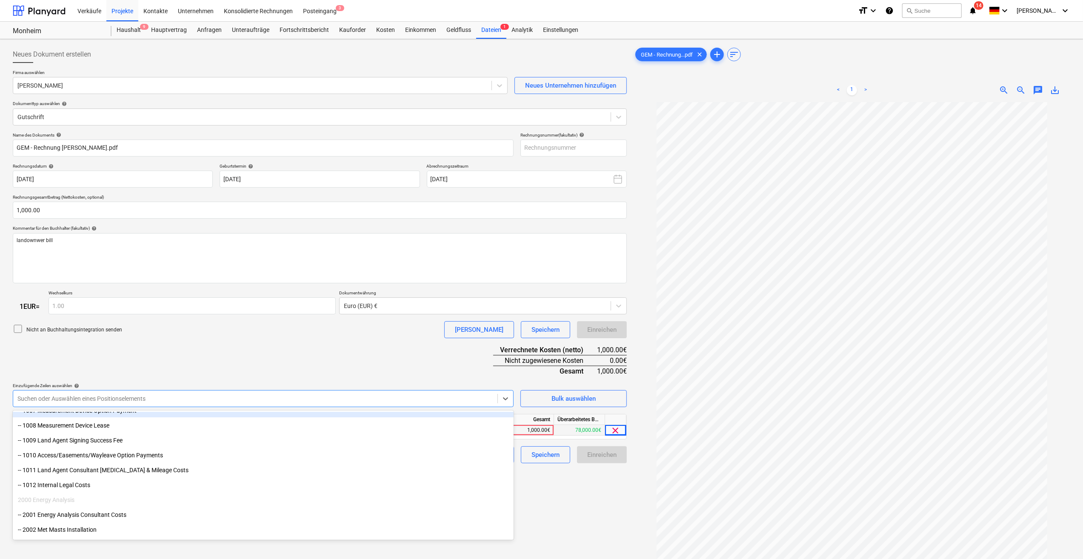
click at [292, 318] on div "Name des Dokuments help GEM - Rechnung Dürr Christian.pdf Rechnungsnummer (faku…" at bounding box center [320, 298] width 614 height 332
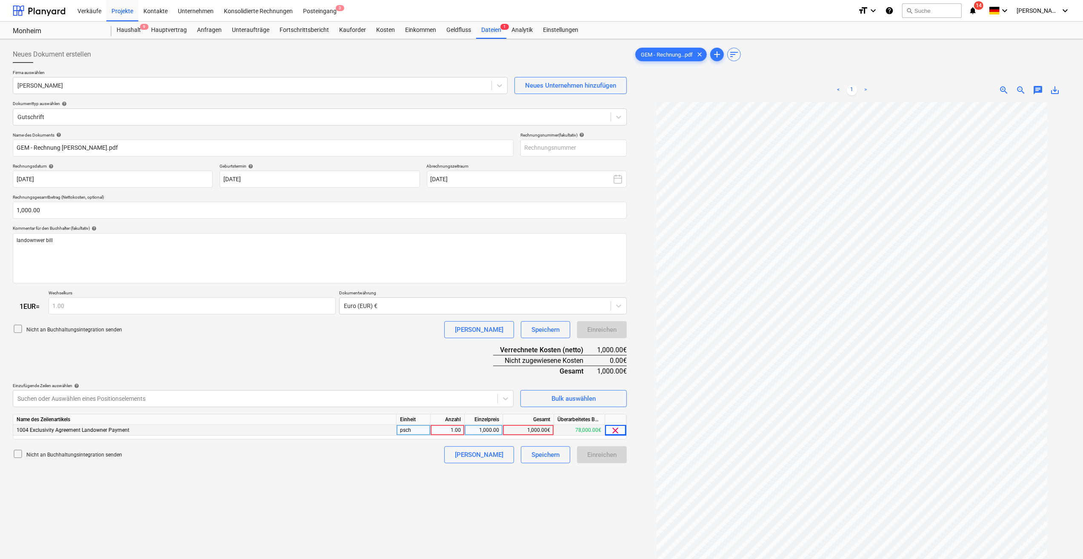
click at [445, 429] on div "1.00" at bounding box center [447, 430] width 27 height 11
click at [541, 460] on div "Speichern" at bounding box center [546, 454] width 28 height 11
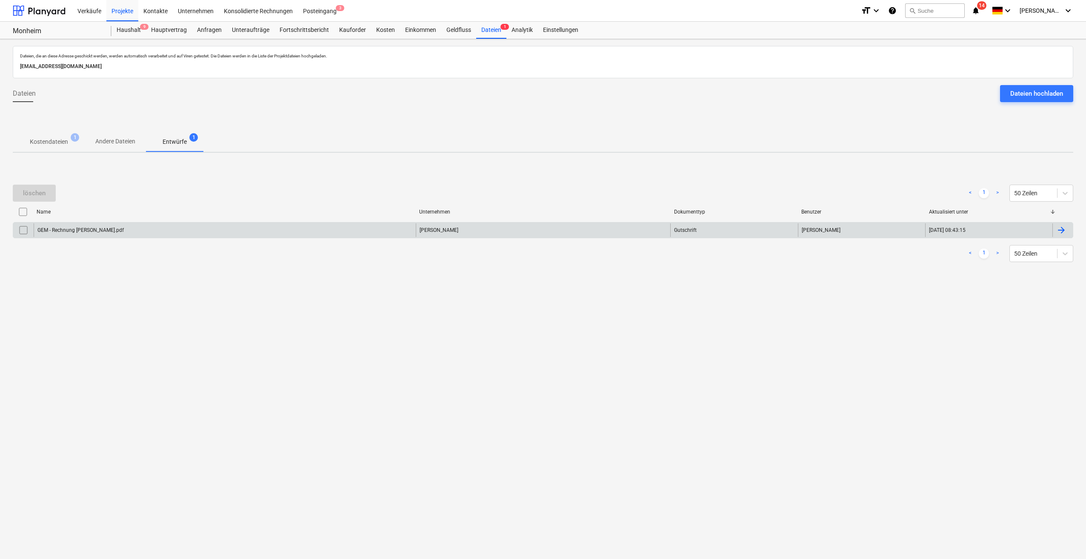
click at [1064, 226] on div at bounding box center [1061, 230] width 10 height 10
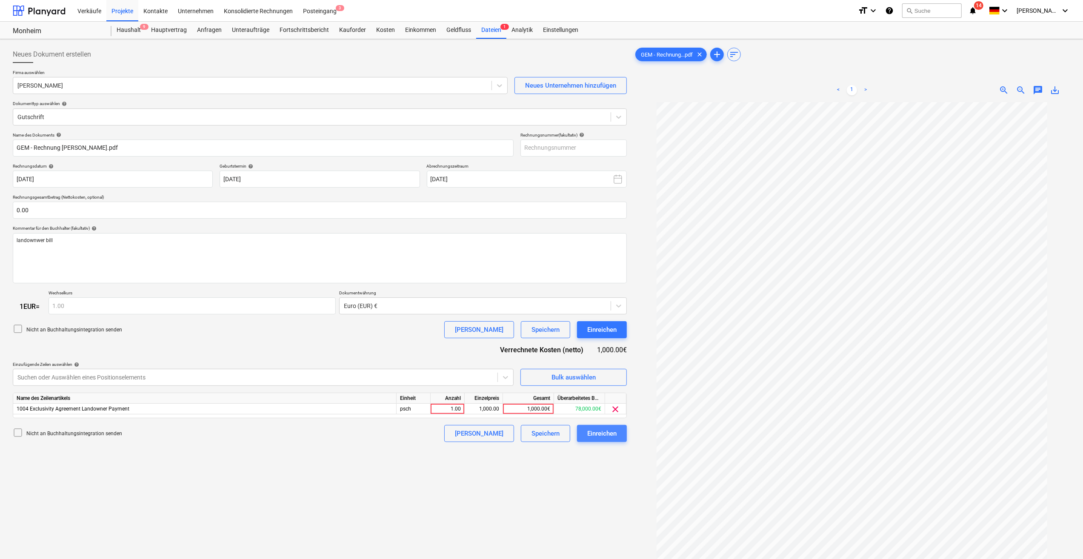
click at [603, 432] on div "Einreichen" at bounding box center [601, 433] width 29 height 11
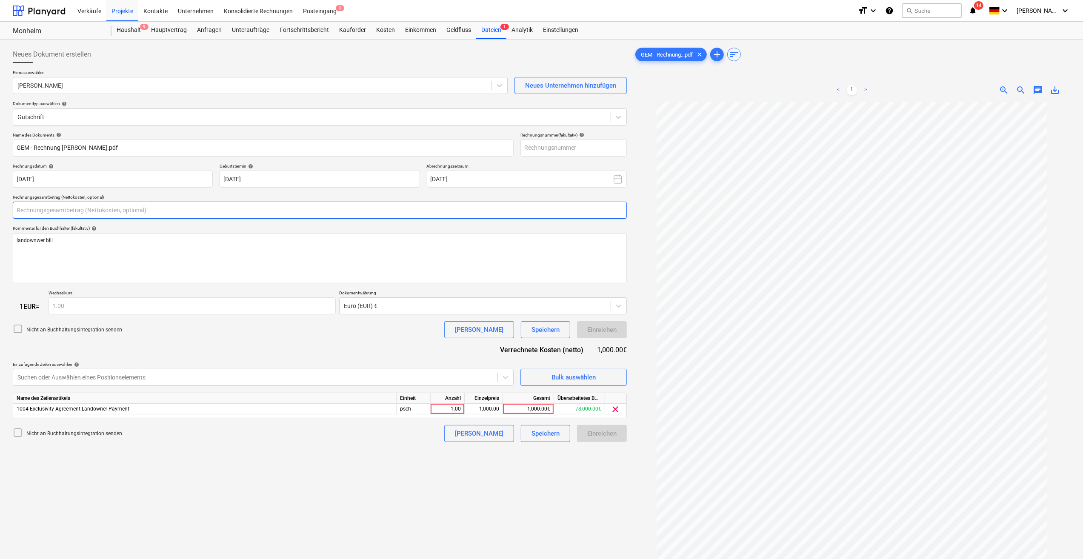
click at [49, 206] on input "text" at bounding box center [320, 210] width 614 height 17
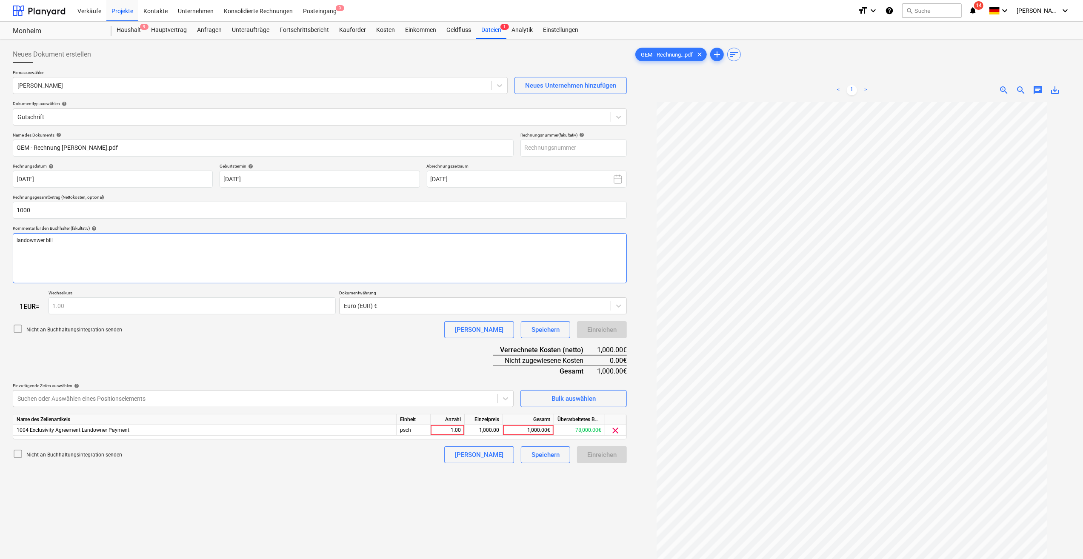
type input "1,000.00"
click at [593, 458] on div "Einreichen" at bounding box center [602, 454] width 50 height 17
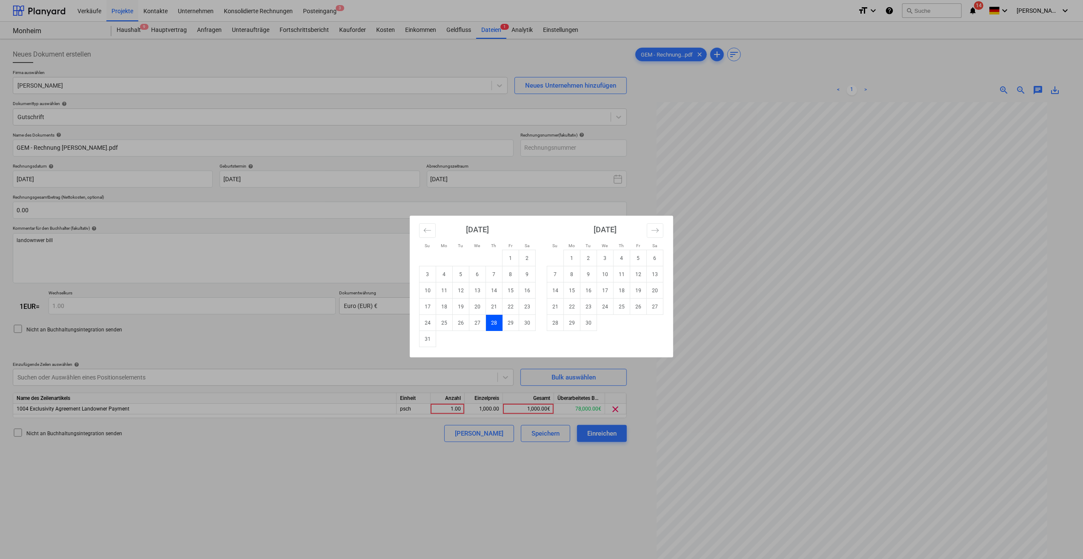
drag, startPoint x: 495, startPoint y: 323, endPoint x: 395, endPoint y: 327, distance: 99.7
click at [495, 323] on td "28" at bounding box center [494, 323] width 17 height 16
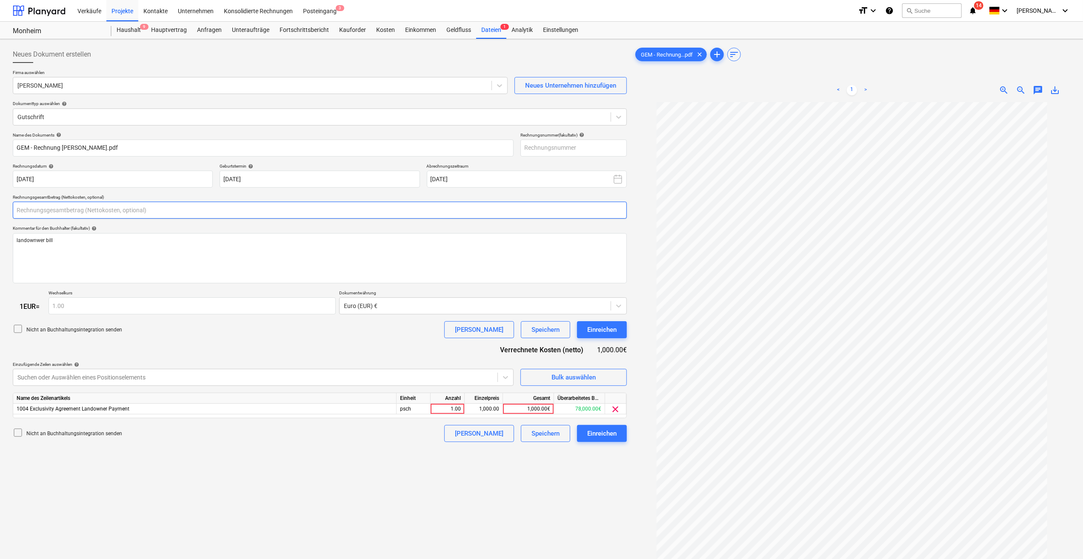
click at [45, 205] on input "text" at bounding box center [320, 210] width 614 height 17
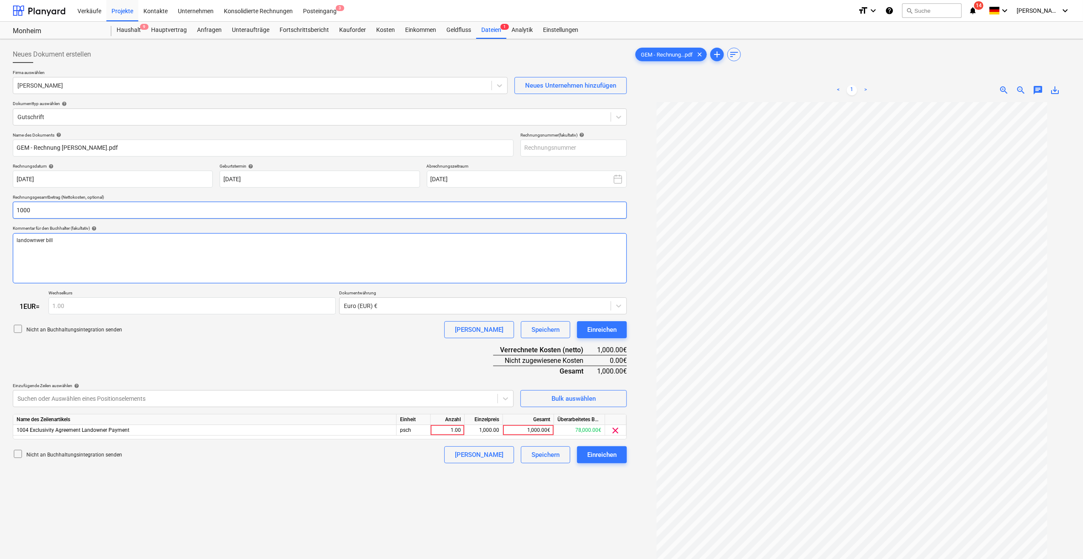
type input "1,000.00"
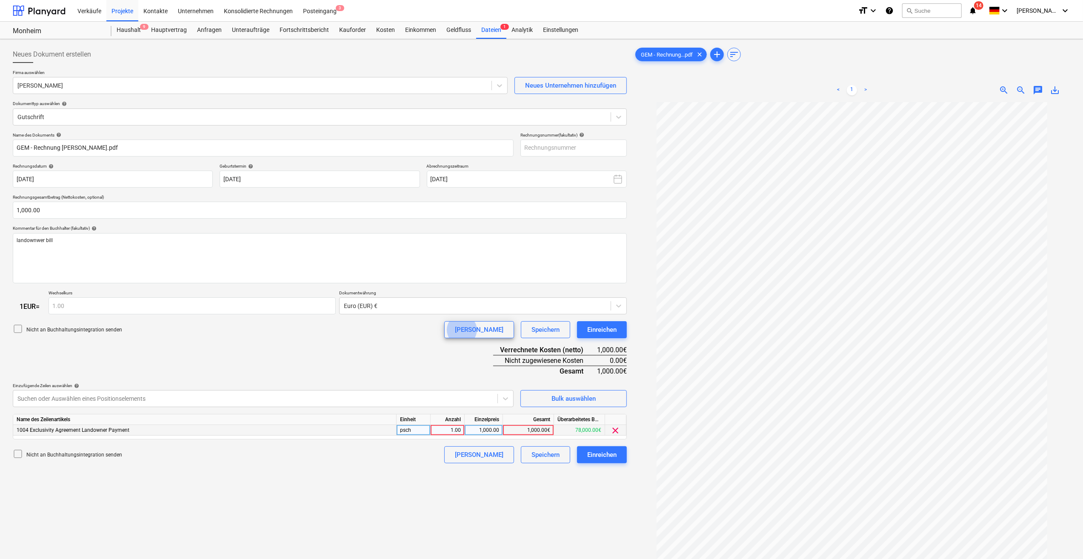
click at [279, 432] on div "1004 Exclusivity Agreement Landowner Payment" at bounding box center [204, 430] width 383 height 11
click at [606, 459] on div "Einreichen" at bounding box center [601, 454] width 29 height 11
click at [579, 401] on div "Bulk auswählen" at bounding box center [574, 398] width 44 height 11
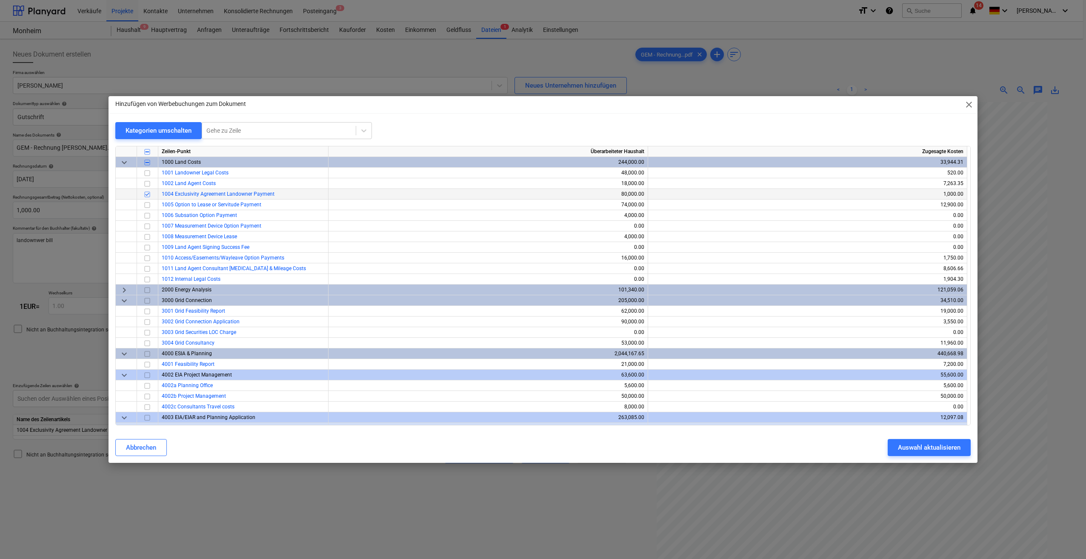
click at [204, 197] on span "1004 Exclusivity Agreement Landowner Payment" at bounding box center [218, 194] width 113 height 6
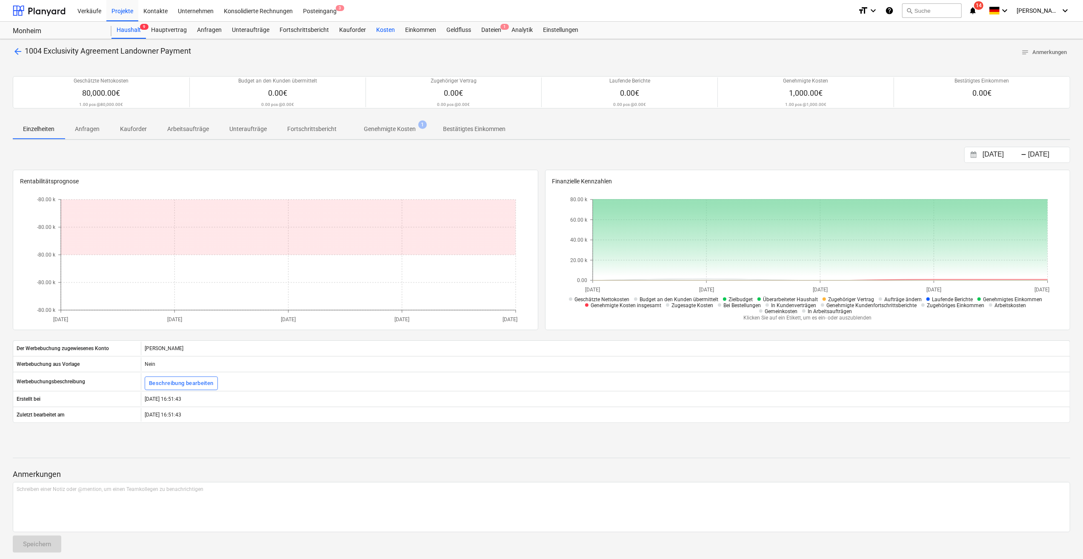
click at [378, 32] on div "Kosten" at bounding box center [385, 30] width 29 height 17
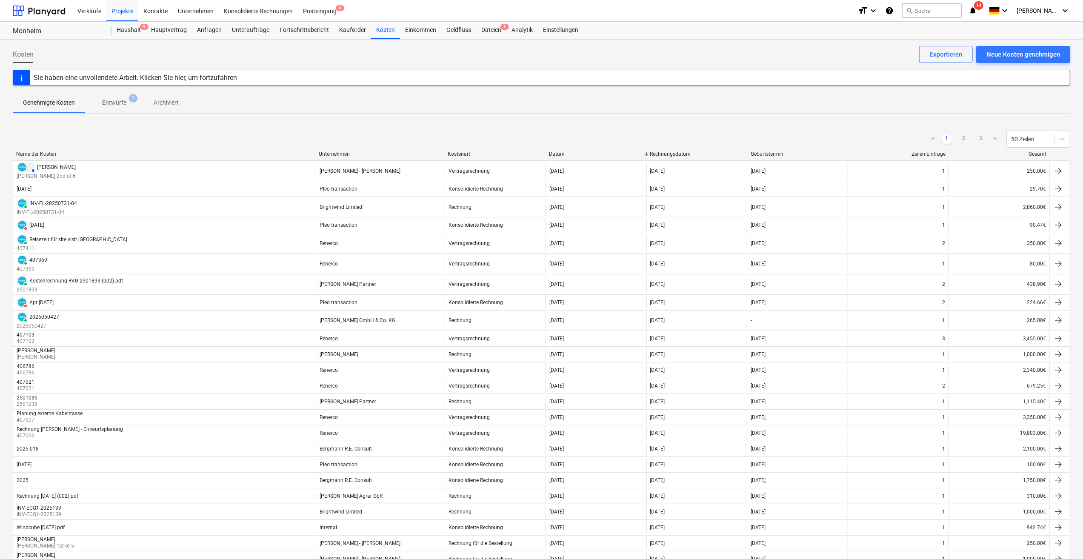
click at [112, 101] on p "Entwürfe" at bounding box center [114, 102] width 24 height 9
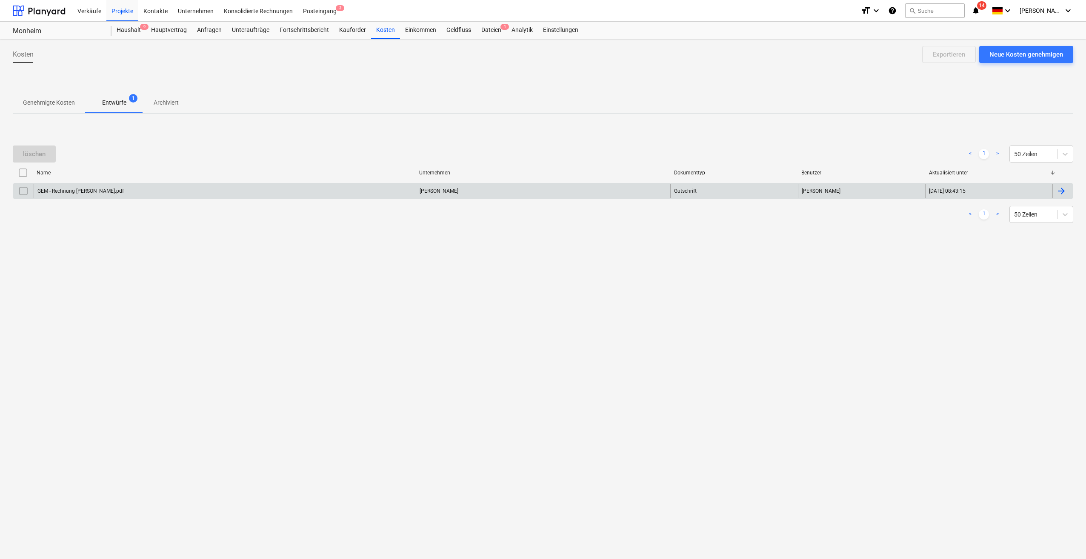
click at [114, 195] on div "GEM - Rechnung [PERSON_NAME].pdf" at bounding box center [225, 191] width 382 height 14
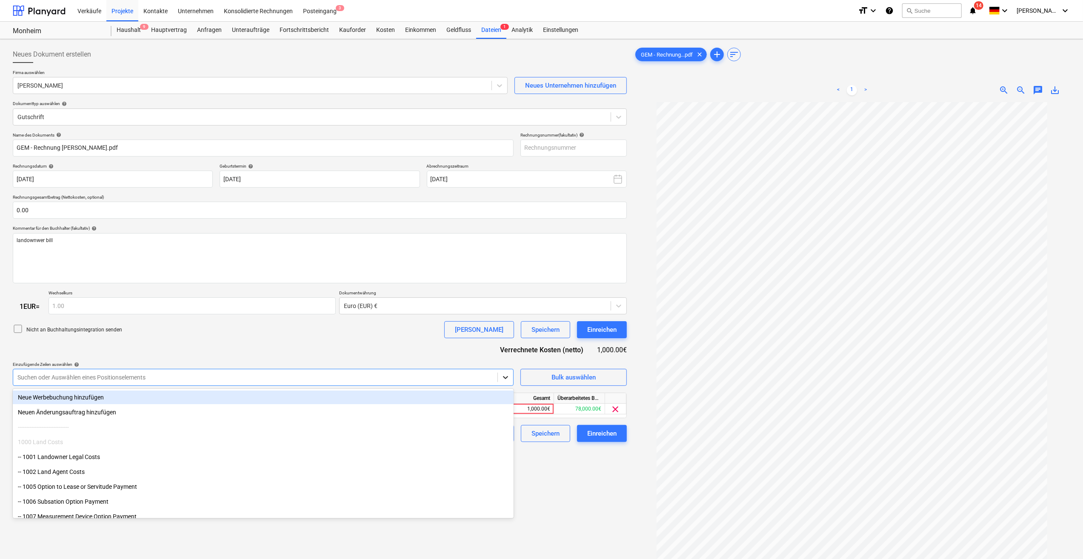
click at [506, 377] on icon at bounding box center [505, 377] width 9 height 9
click at [532, 376] on span "Bulk auswählen" at bounding box center [573, 377] width 85 height 11
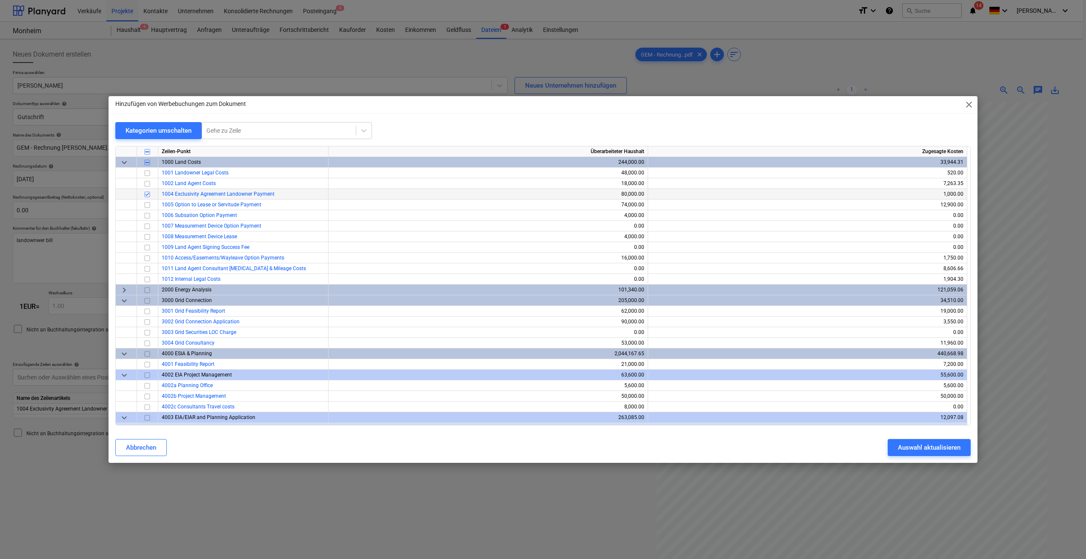
click at [185, 192] on span "1004 Exclusivity Agreement Landowner Payment" at bounding box center [218, 194] width 113 height 6
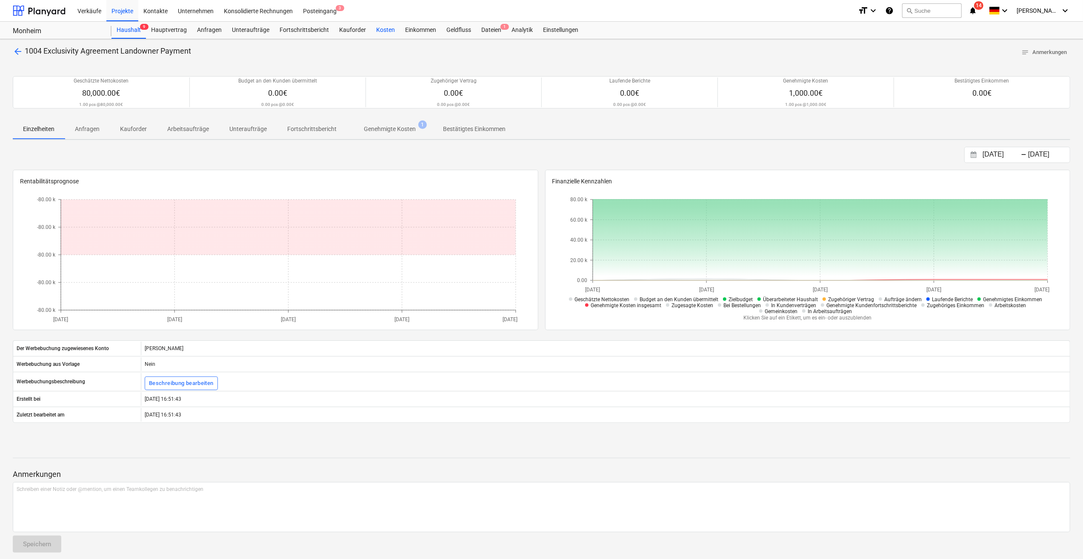
click at [382, 31] on div "Kosten" at bounding box center [385, 30] width 29 height 17
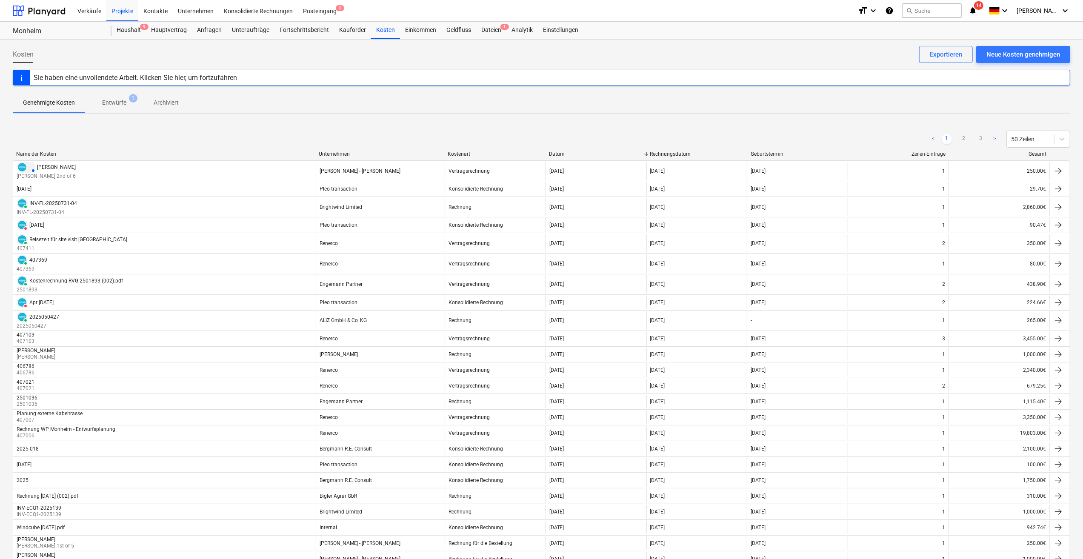
click at [116, 96] on span "Entwürfe 1" at bounding box center [114, 102] width 58 height 15
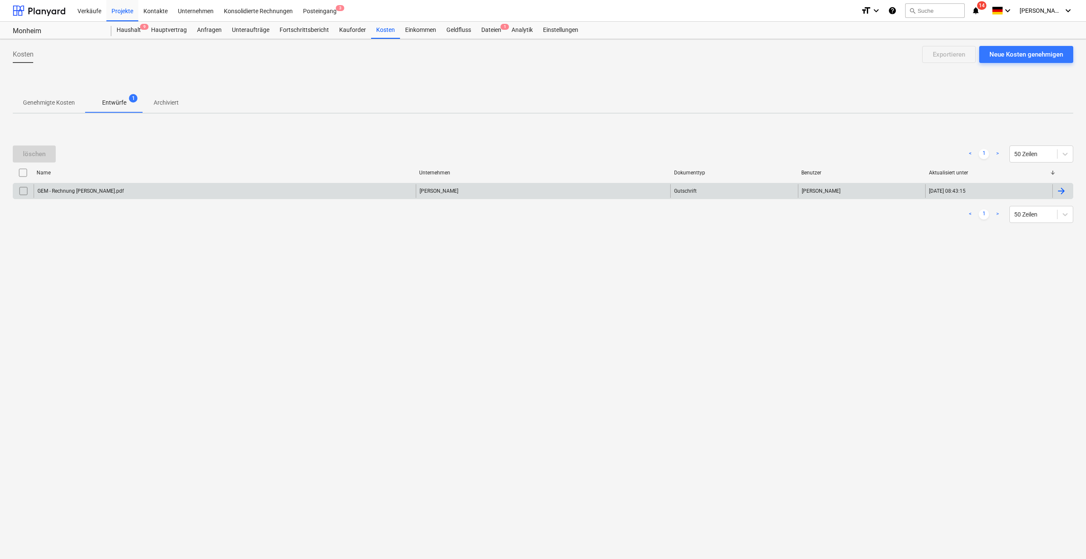
click at [220, 187] on div "GEM - Rechnung [PERSON_NAME].pdf" at bounding box center [225, 191] width 382 height 14
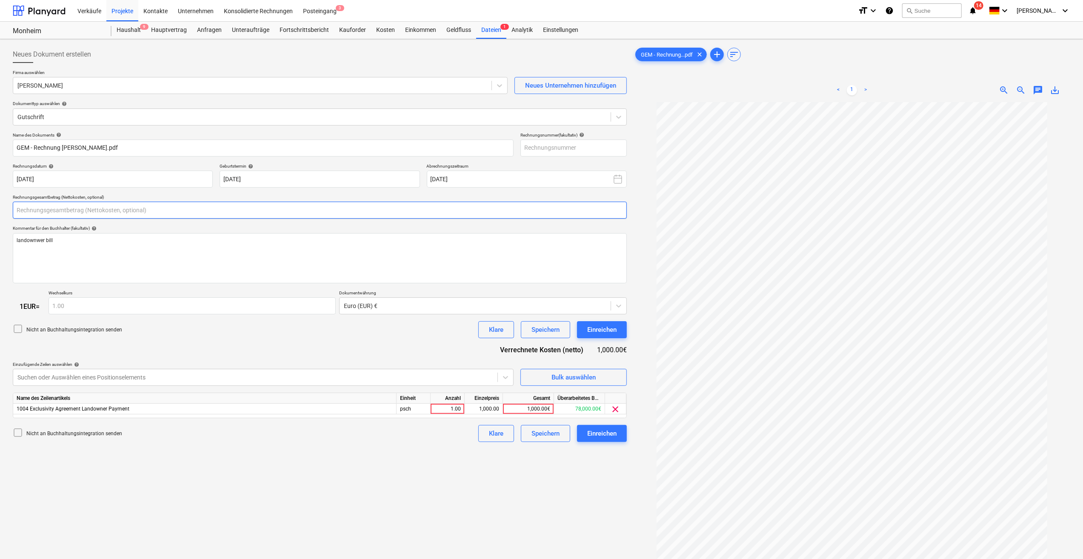
click at [62, 209] on input "text" at bounding box center [320, 210] width 614 height 17
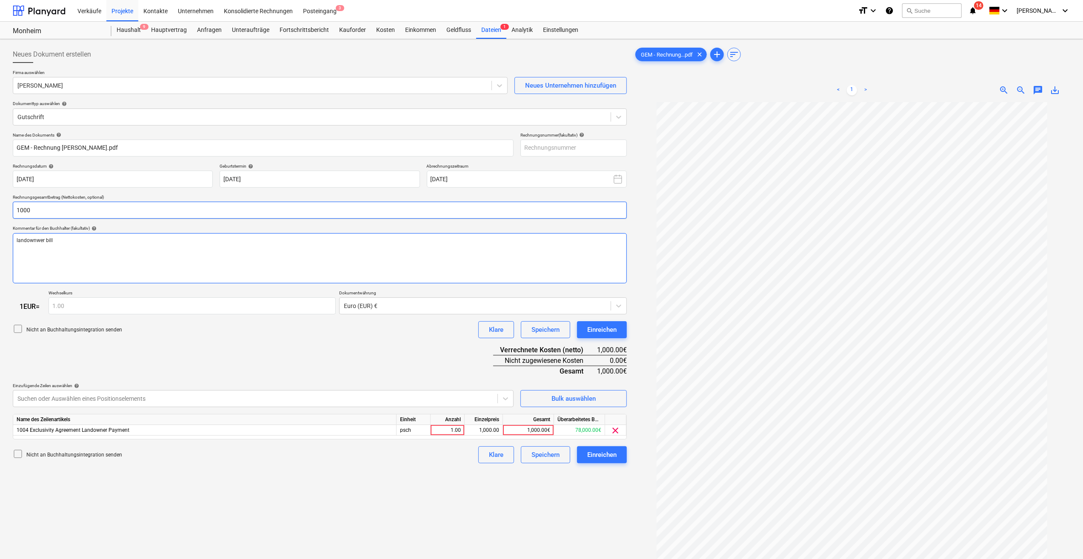
type input "1,000.00"
click at [409, 432] on div "psch" at bounding box center [414, 430] width 34 height 11
click at [454, 432] on div "1.00" at bounding box center [447, 430] width 27 height 11
click at [495, 435] on div "1,000.00" at bounding box center [483, 430] width 31 height 11
click at [533, 434] on div "1,000.00€" at bounding box center [528, 430] width 51 height 11
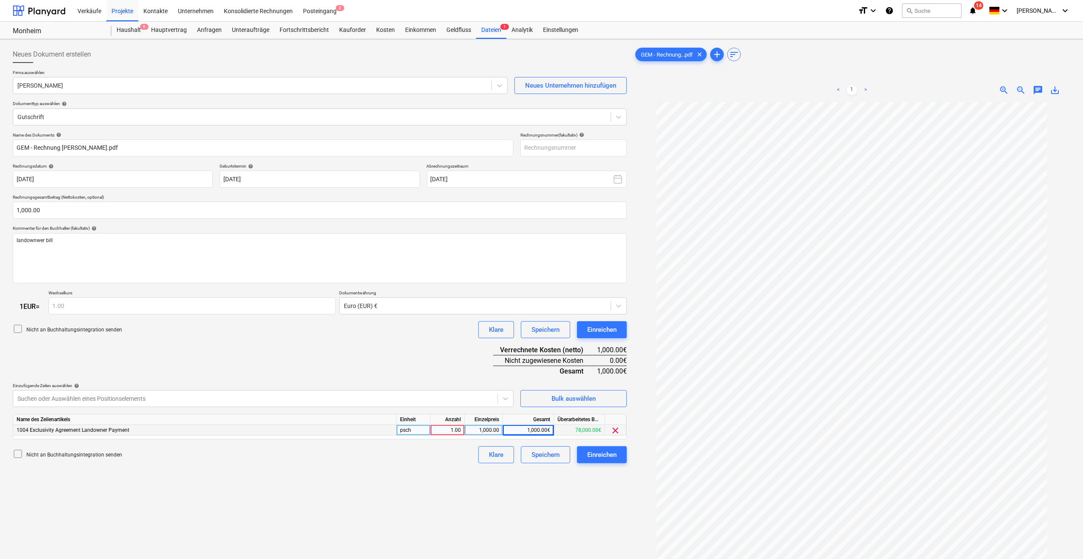
click at [545, 432] on div "1,000.00€" at bounding box center [528, 430] width 51 height 11
click at [609, 458] on div "Einreichen" at bounding box center [601, 454] width 29 height 11
